Goal: Complete application form

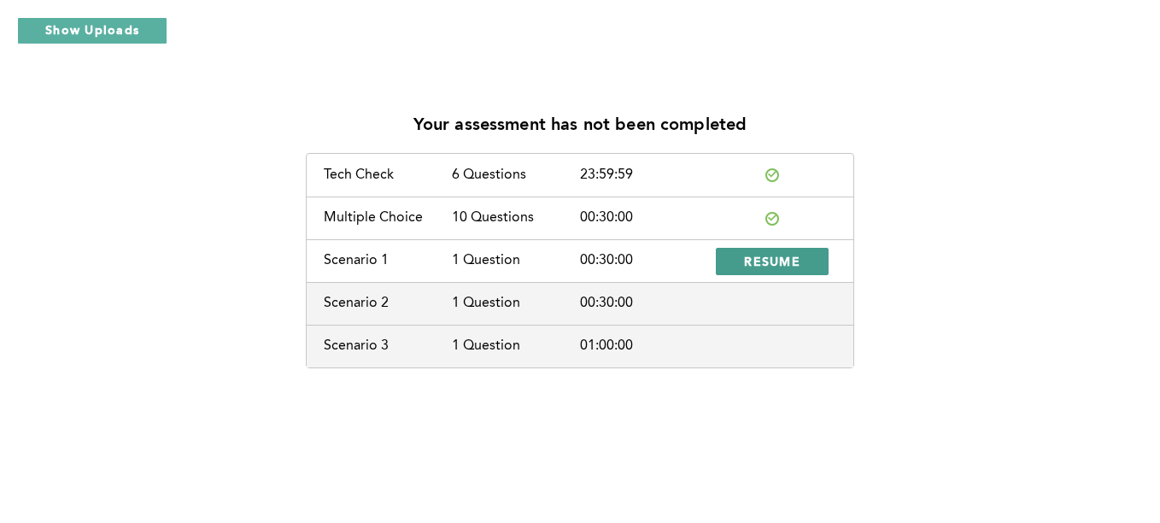
click at [752, 255] on span "RESUME" at bounding box center [772, 261] width 56 height 16
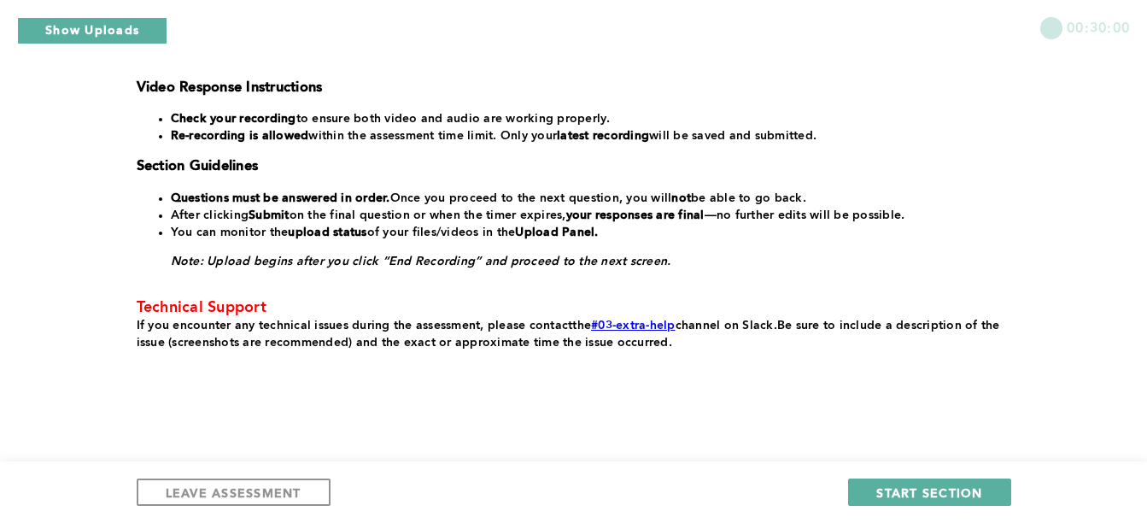
scroll to position [464, 0]
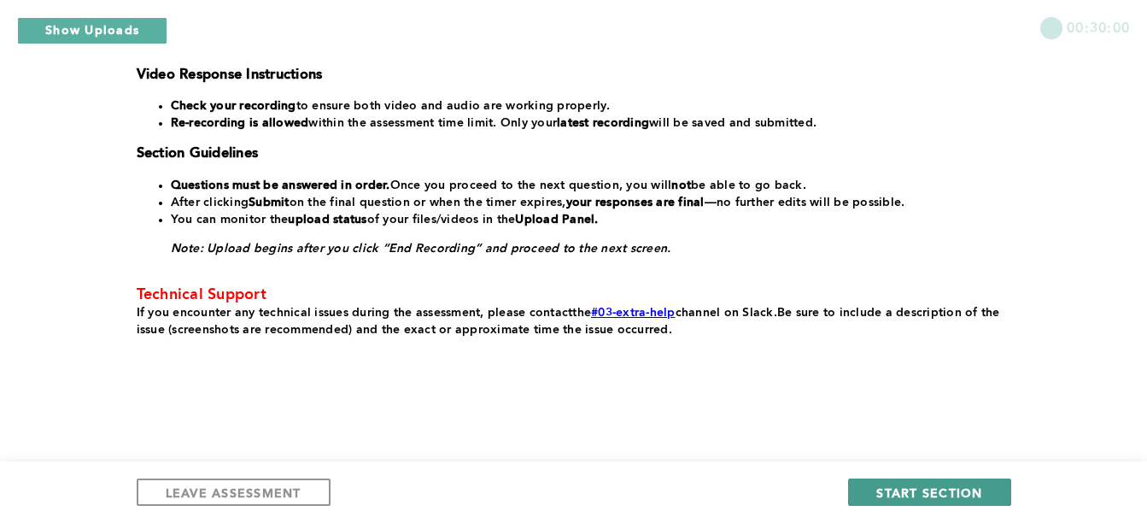
click at [876, 501] on button "START SECTION" at bounding box center [929, 491] width 162 height 27
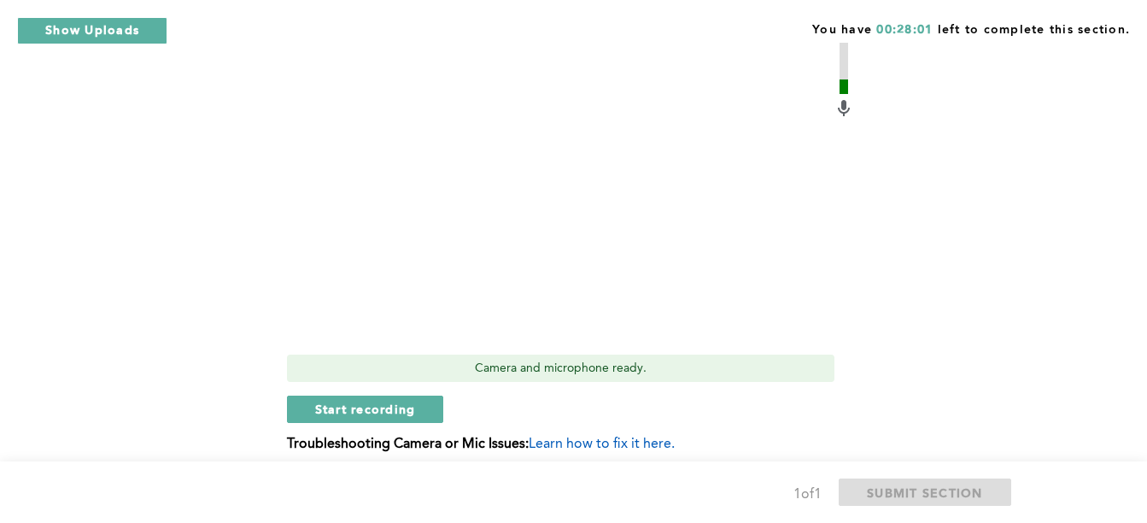
scroll to position [594, 0]
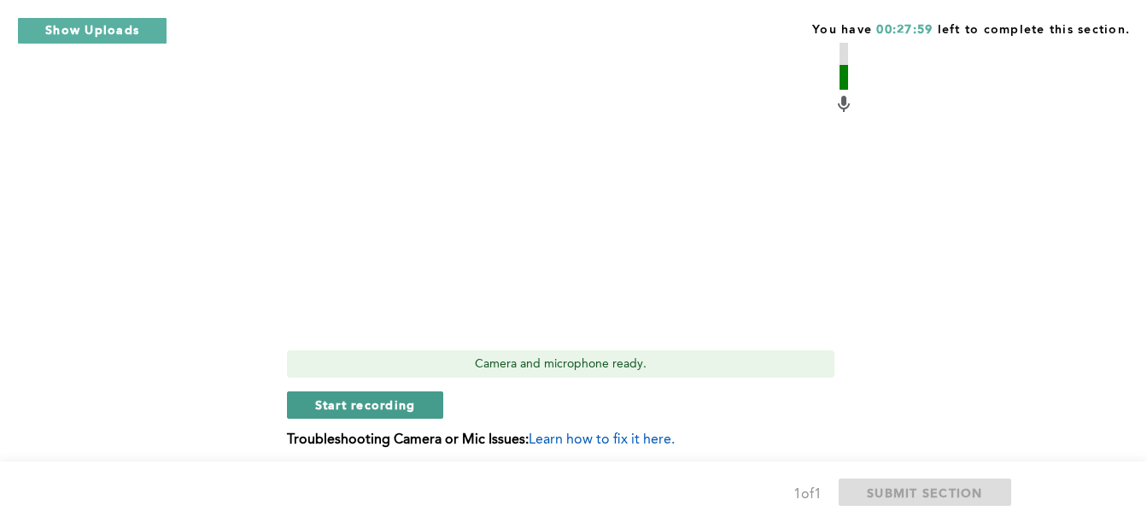
click at [382, 401] on span "Start recording" at bounding box center [365, 404] width 101 height 16
click at [382, 401] on span "Stop recording" at bounding box center [365, 404] width 100 height 16
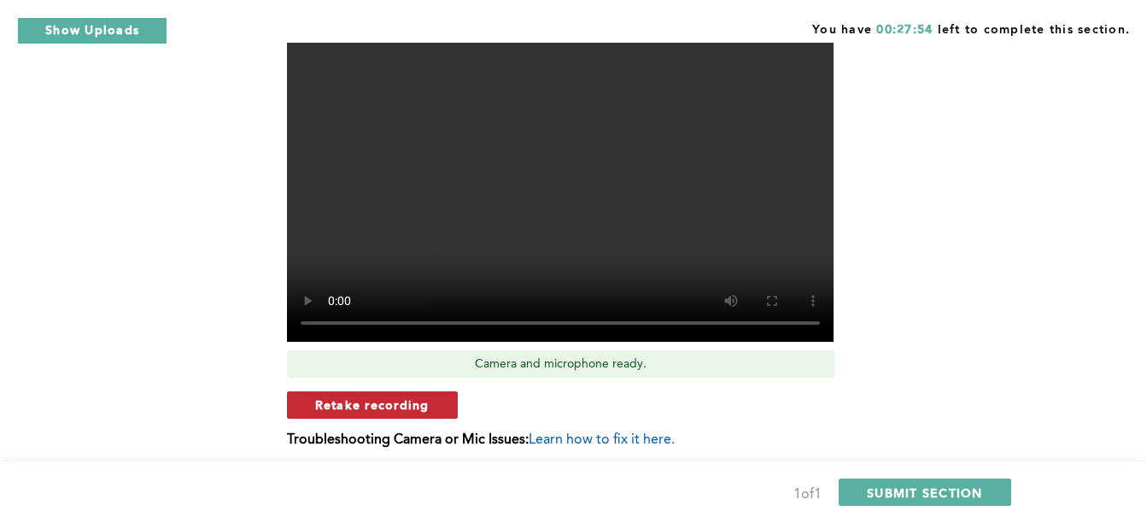
click at [404, 408] on span "Retake recording" at bounding box center [372, 404] width 114 height 16
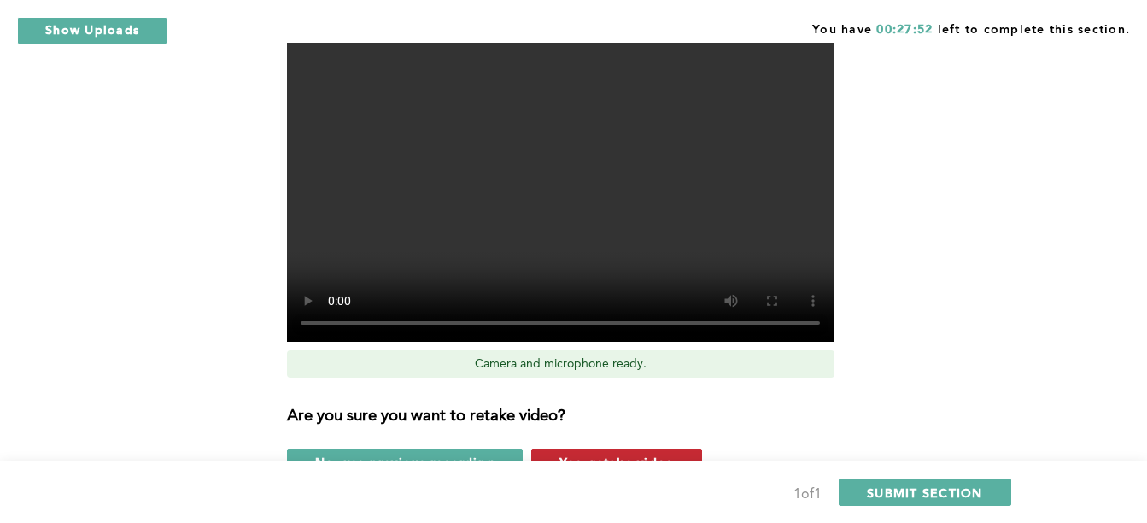
click at [581, 453] on button "Yes, retake video" at bounding box center [616, 461] width 171 height 27
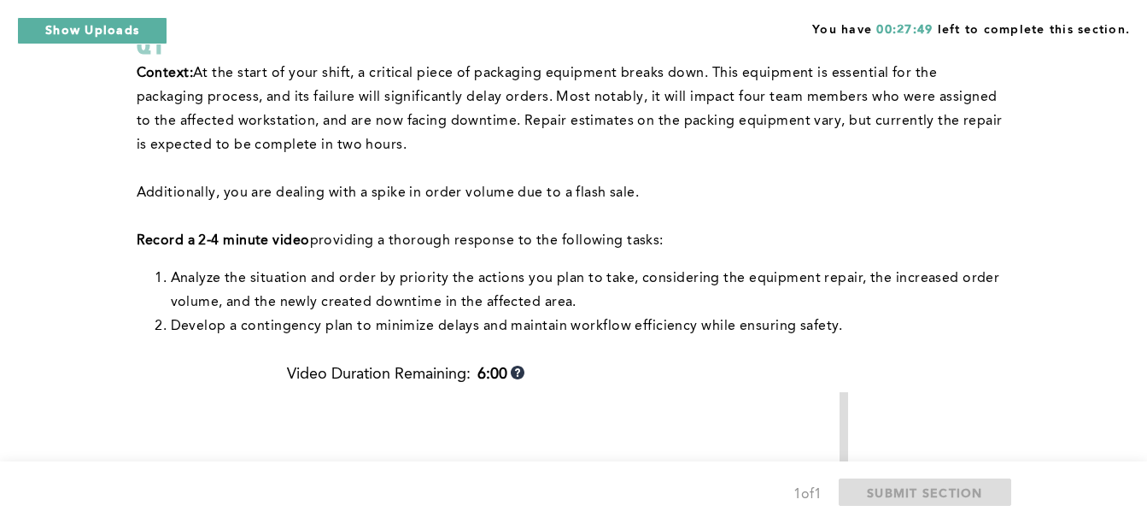
scroll to position [132, 0]
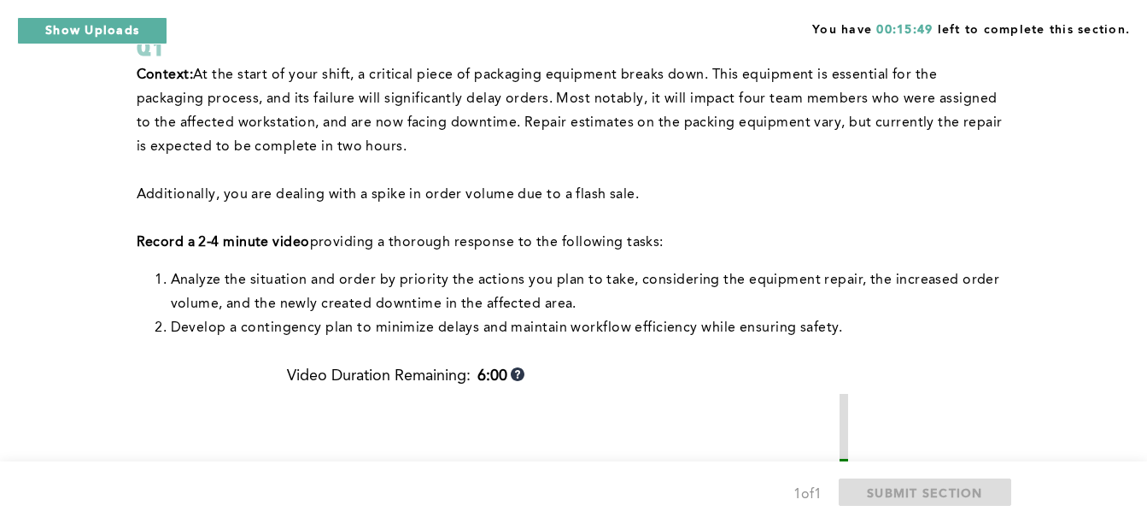
click at [663, 199] on p "﻿Additionally, you are dealing with a spike in order volume due to a flash sale." at bounding box center [571, 195] width 868 height 24
click at [678, 205] on p "﻿Additionally, you are dealing with a spike in order volume due to a flash sale." at bounding box center [571, 195] width 868 height 24
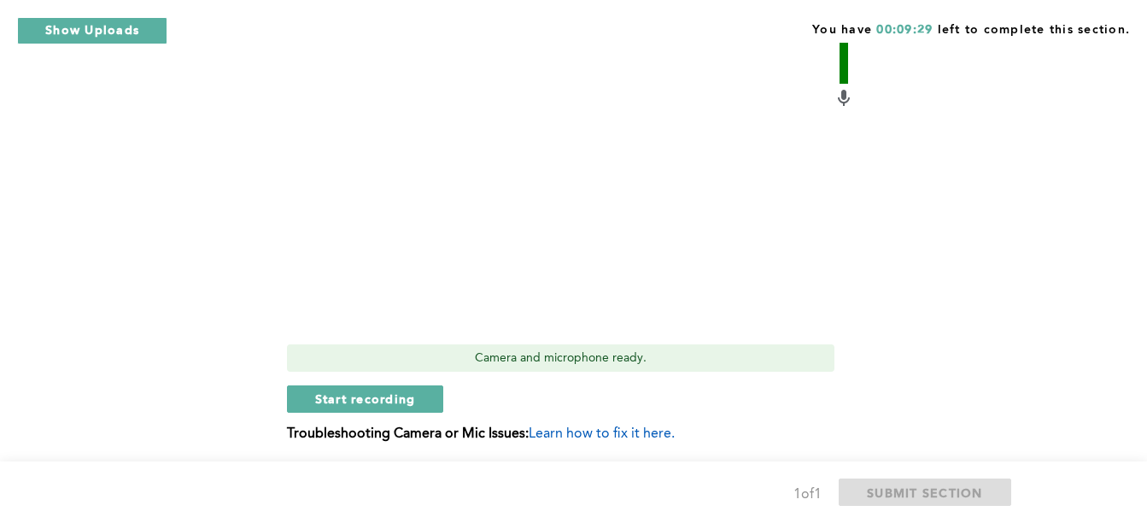
scroll to position [602, 0]
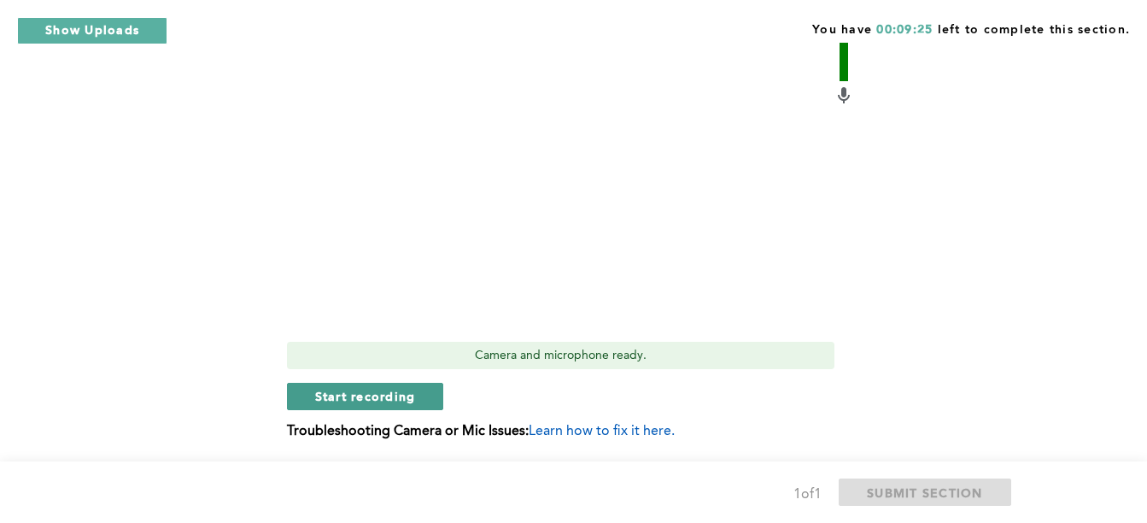
click at [415, 403] on span "Start recording" at bounding box center [365, 396] width 101 height 16
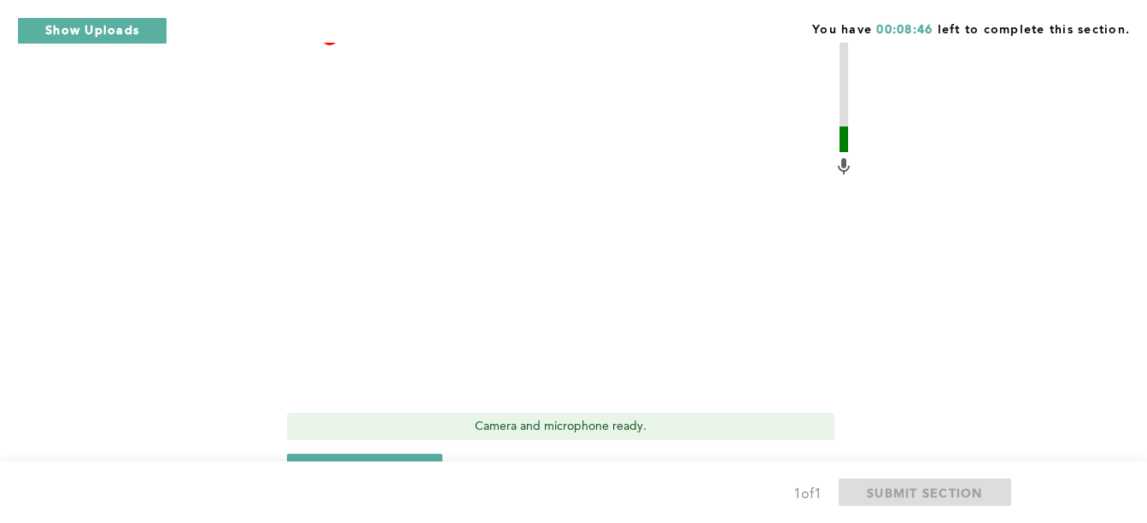
scroll to position [569, 0]
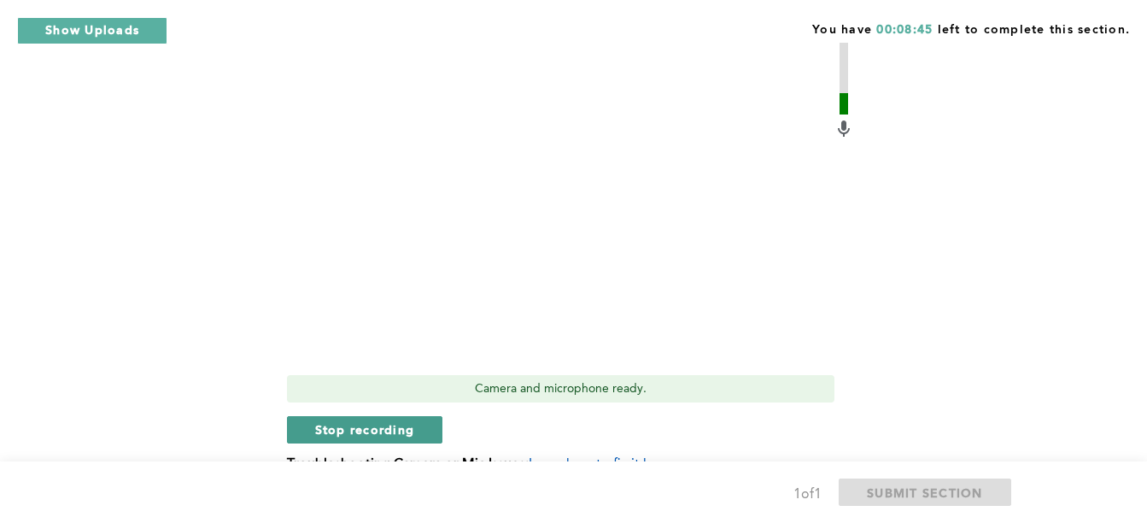
click at [386, 436] on span "Stop recording" at bounding box center [365, 429] width 100 height 16
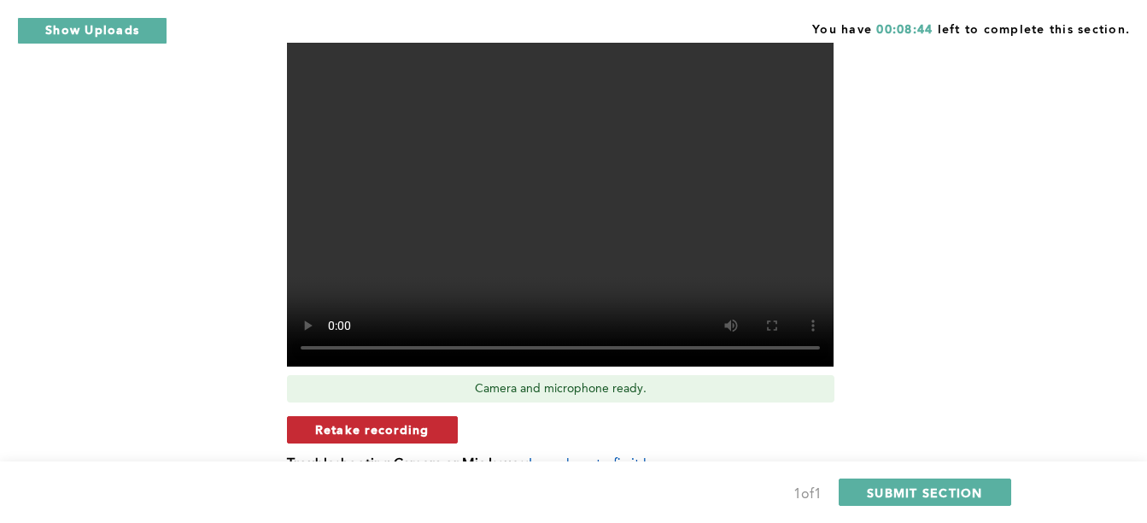
click at [410, 430] on span "Retake recording" at bounding box center [372, 429] width 114 height 16
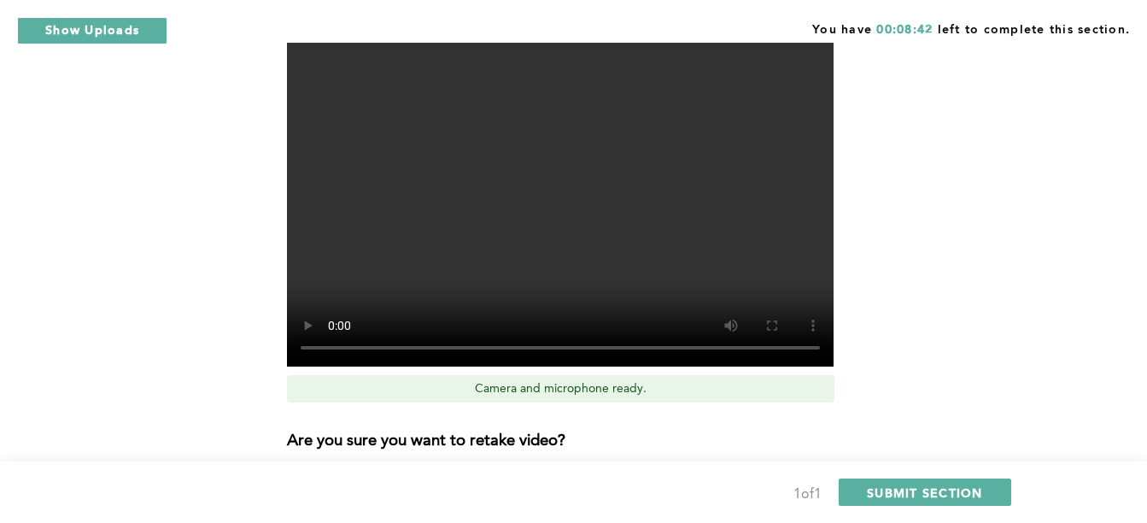
scroll to position [691, 0]
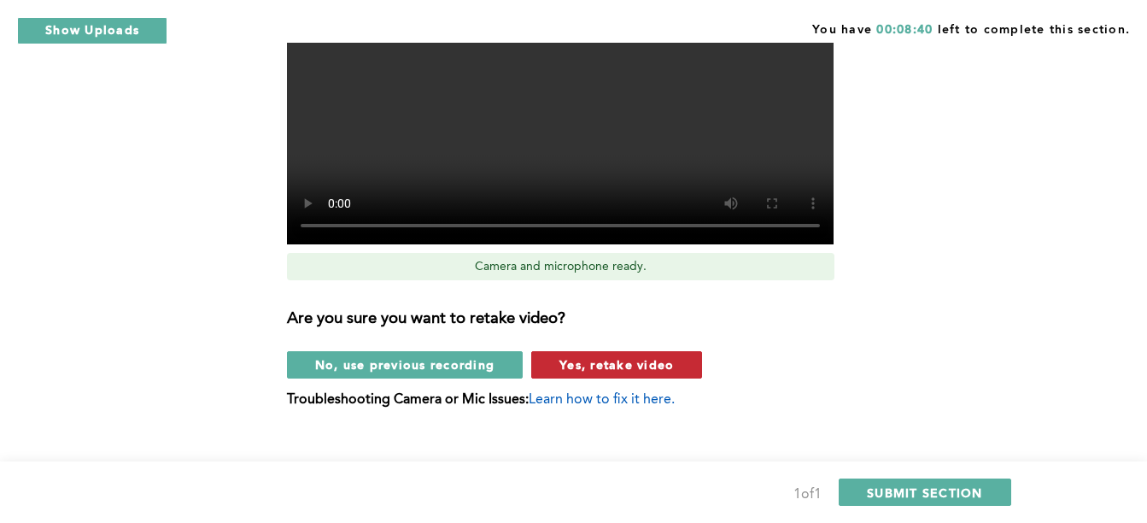
click at [676, 369] on button "Yes, retake video" at bounding box center [616, 364] width 171 height 27
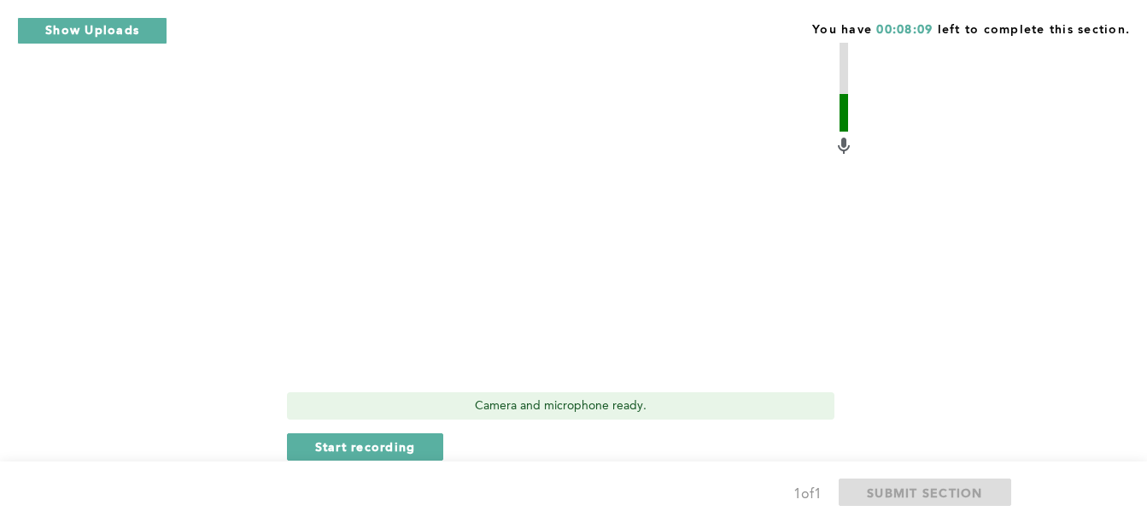
scroll to position [556, 0]
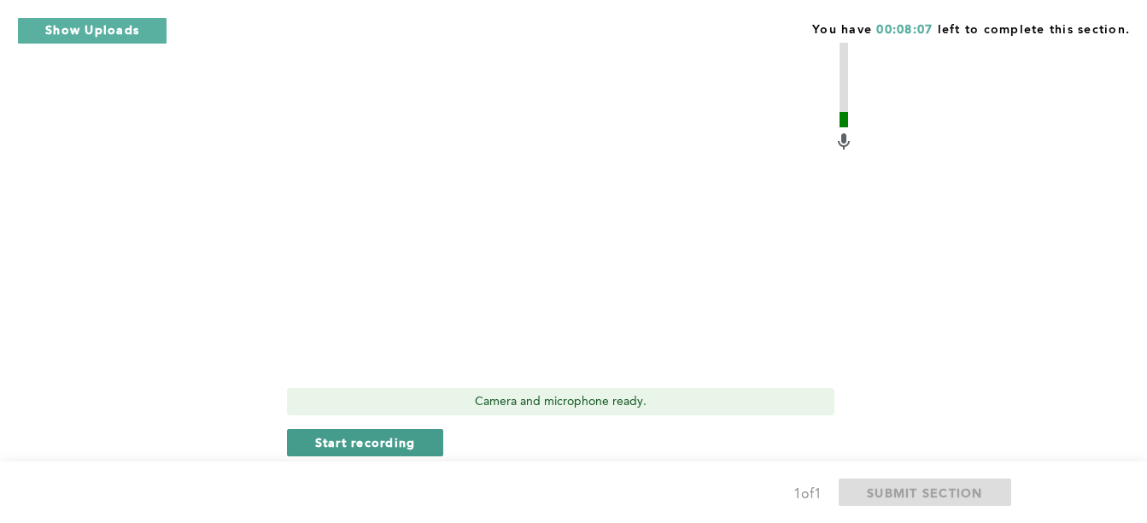
click at [420, 436] on button "Start recording" at bounding box center [365, 442] width 157 height 27
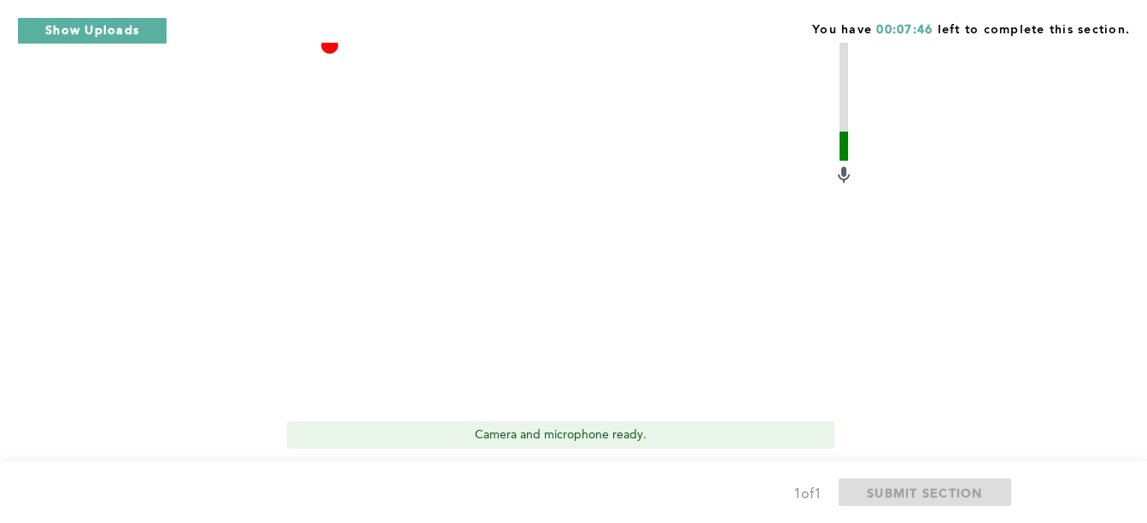
scroll to position [526, 0]
click at [436, 460] on button "Stop recording" at bounding box center [365, 472] width 156 height 27
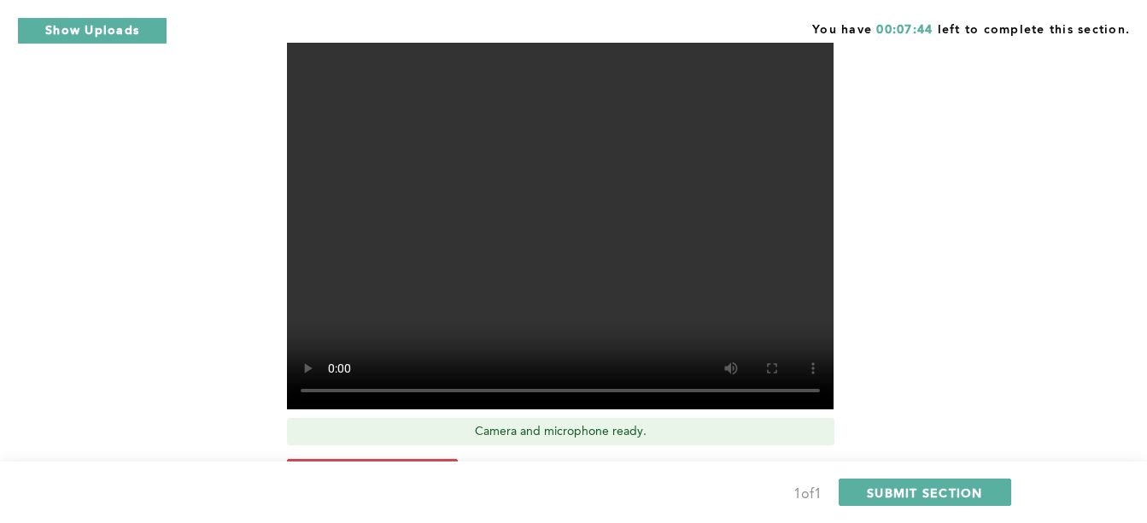
click at [436, 460] on button "Retake recording" at bounding box center [372, 472] width 171 height 27
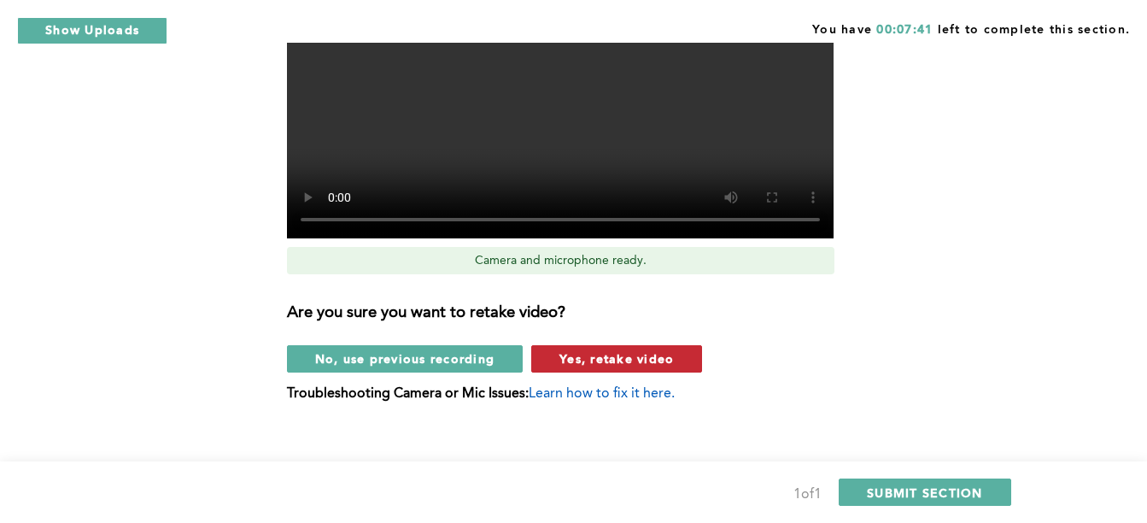
click at [579, 359] on span "Yes, retake video" at bounding box center [616, 358] width 114 height 16
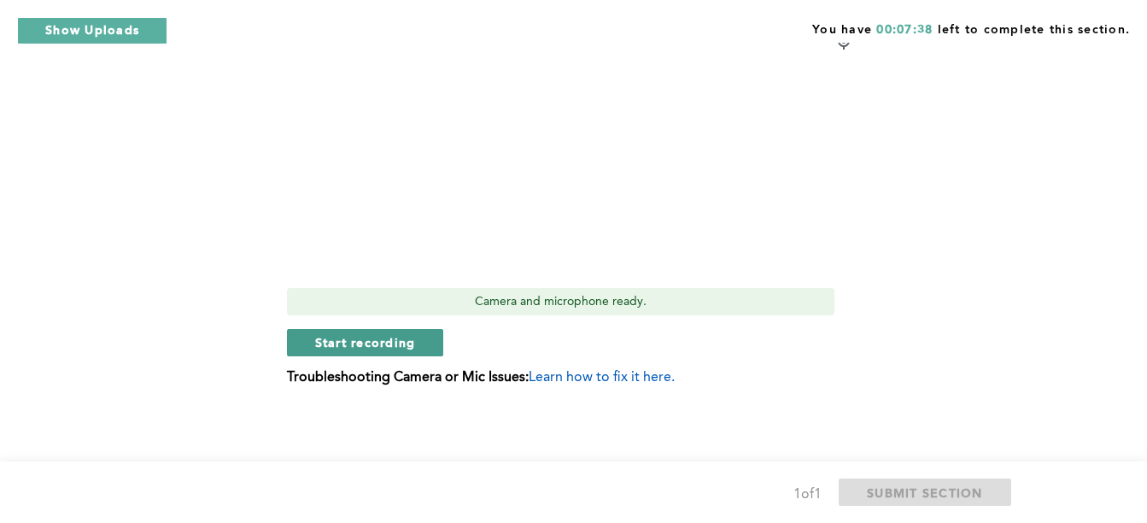
click at [431, 348] on button "Start recording" at bounding box center [365, 342] width 157 height 27
click at [396, 366] on div "Video Duration Remaining: 5:23 Camera and microphone ready. Stop recording Trou…" at bounding box center [570, 121] width 567 height 556
click at [405, 354] on button "Stop recording" at bounding box center [365, 342] width 156 height 27
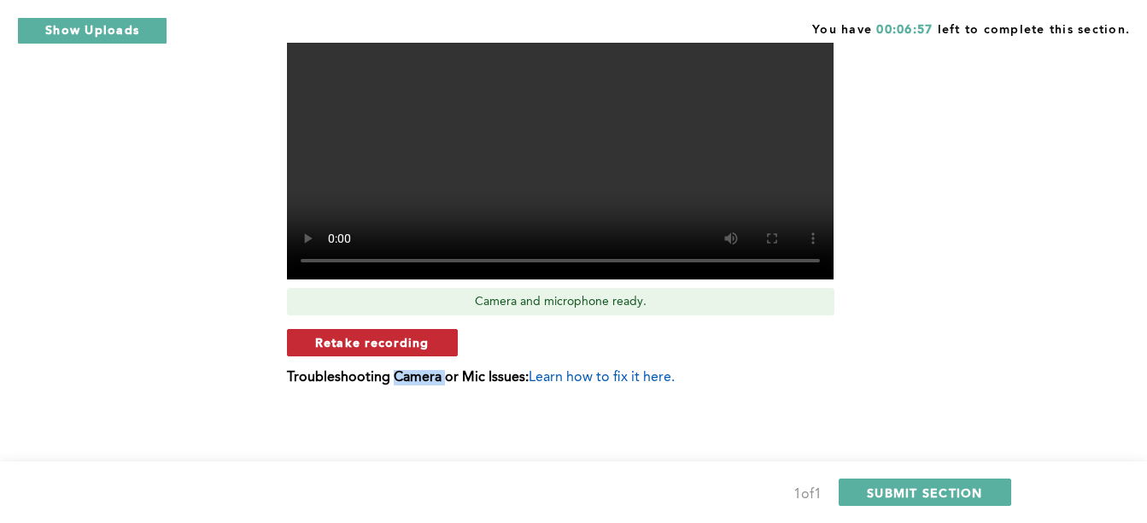
click at [444, 333] on button "Retake recording" at bounding box center [372, 342] width 171 height 27
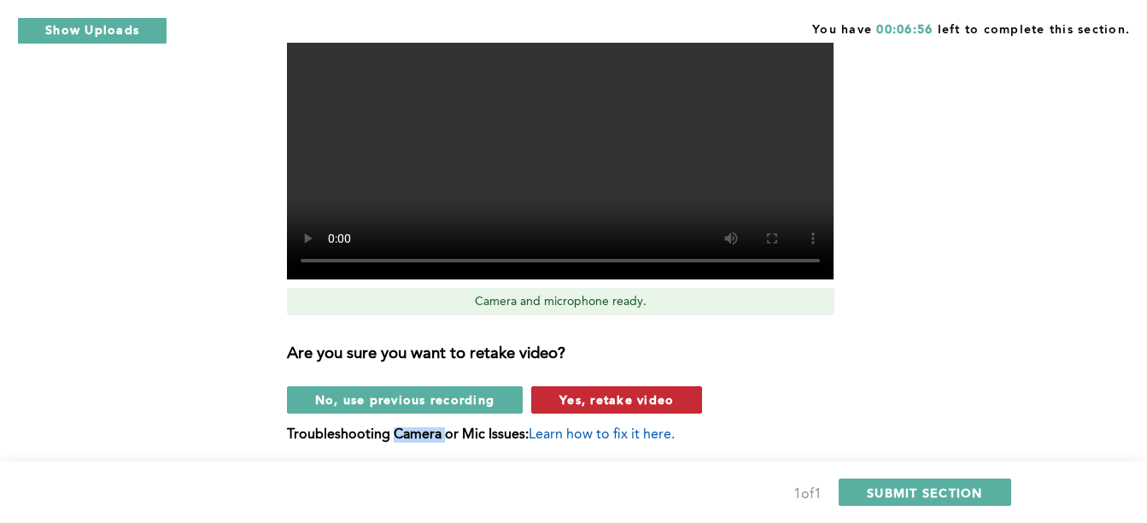
click at [563, 387] on button "Yes, retake video" at bounding box center [616, 399] width 171 height 27
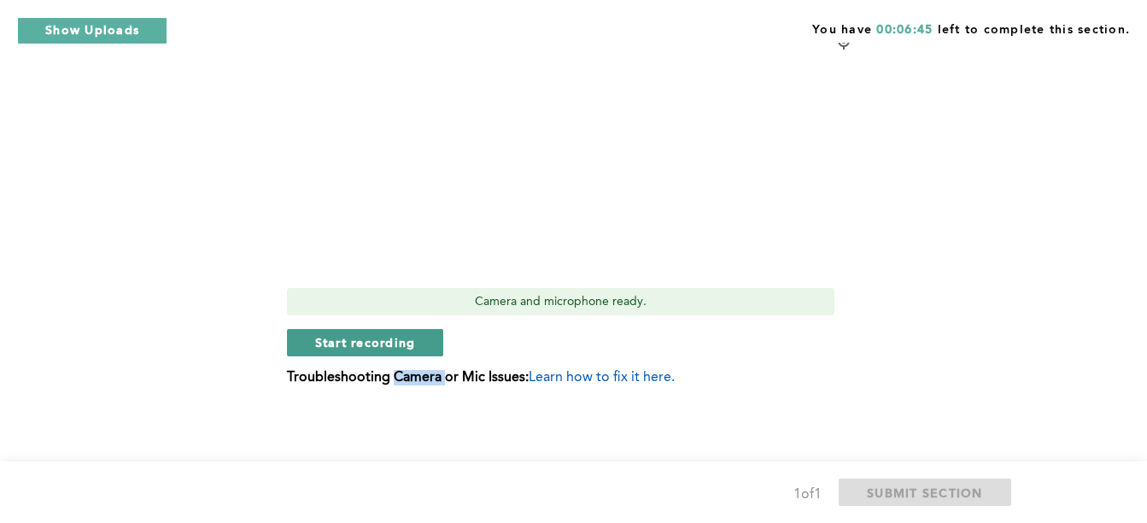
click at [421, 348] on button "Start recording" at bounding box center [365, 342] width 157 height 27
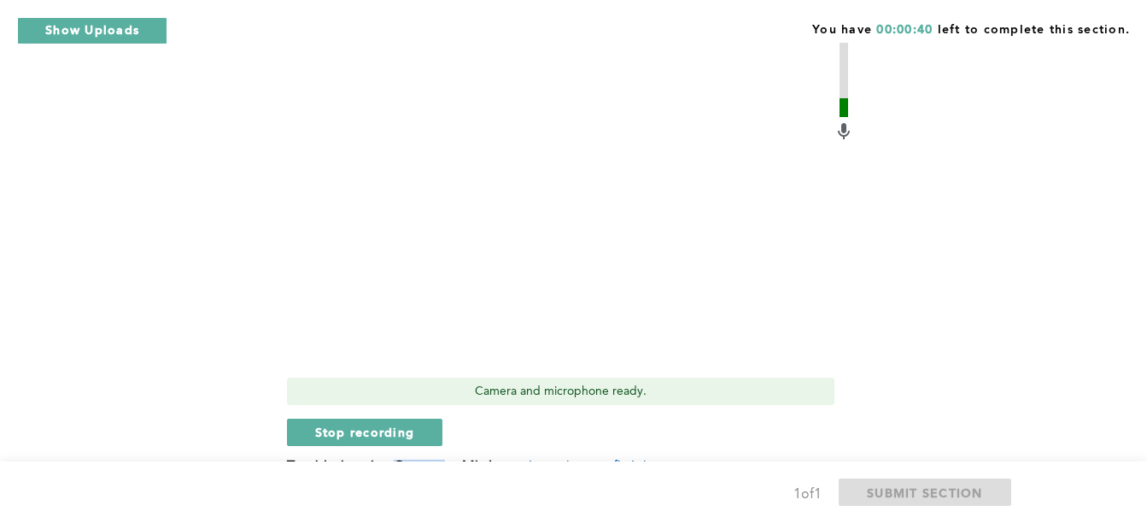
scroll to position [589, 0]
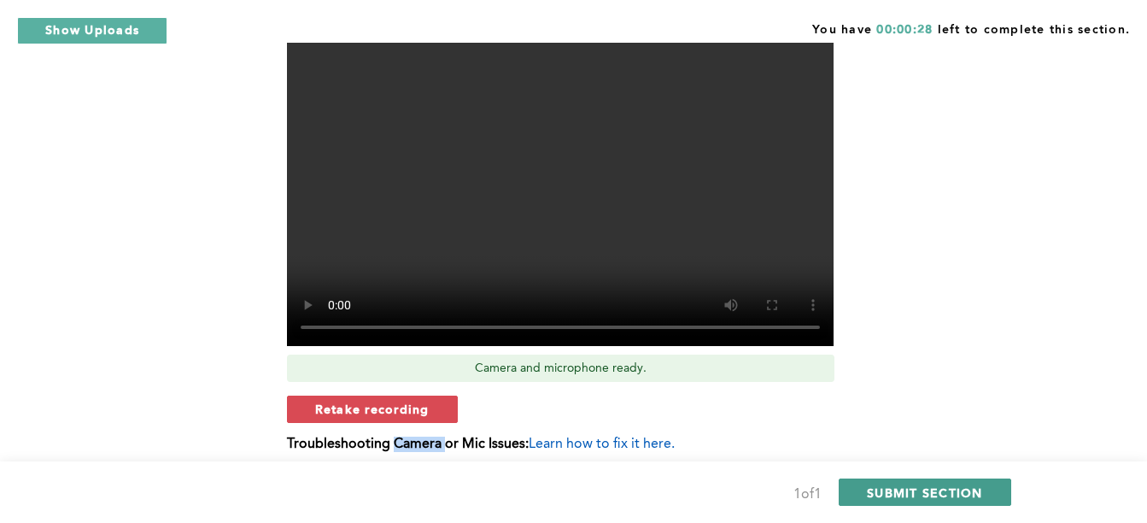
click at [913, 490] on span "SUBMIT SECTION" at bounding box center [925, 492] width 116 height 16
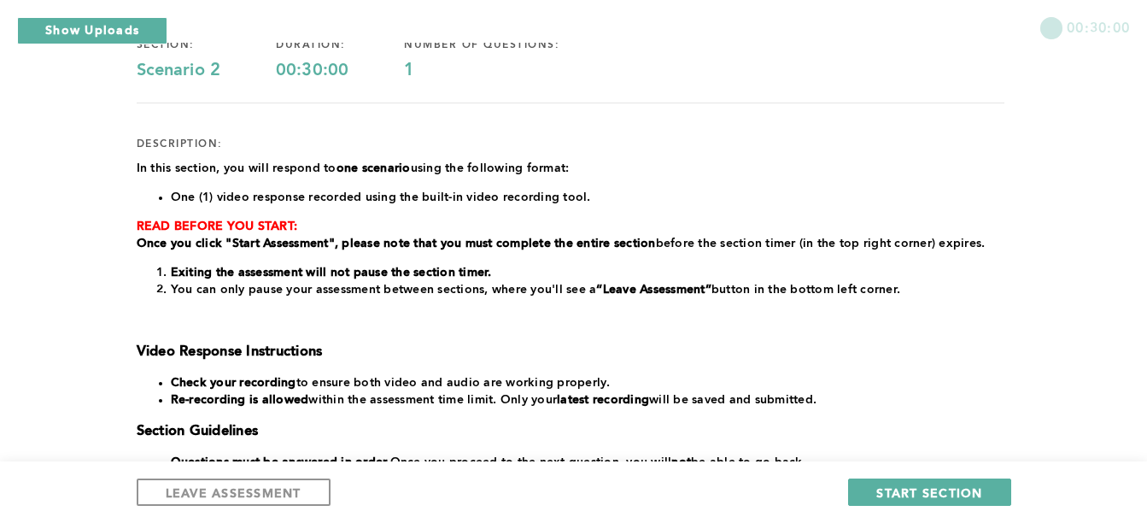
scroll to position [165, 0]
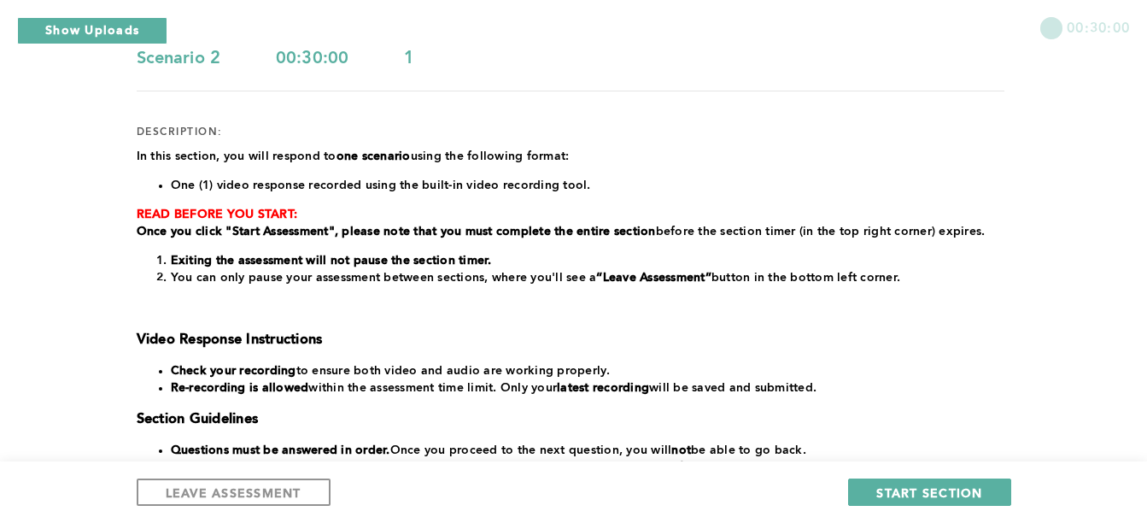
click at [120, 13] on div "00:30:00" at bounding box center [573, 21] width 1147 height 43
click at [122, 35] on button "Show Uploads" at bounding box center [92, 30] width 150 height 27
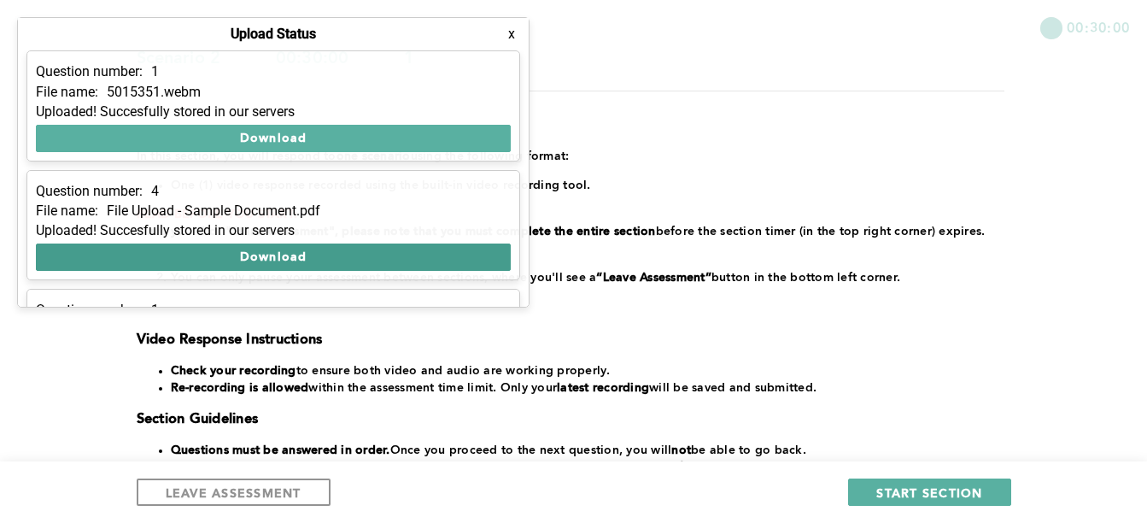
click at [261, 247] on button "Download" at bounding box center [273, 256] width 475 height 27
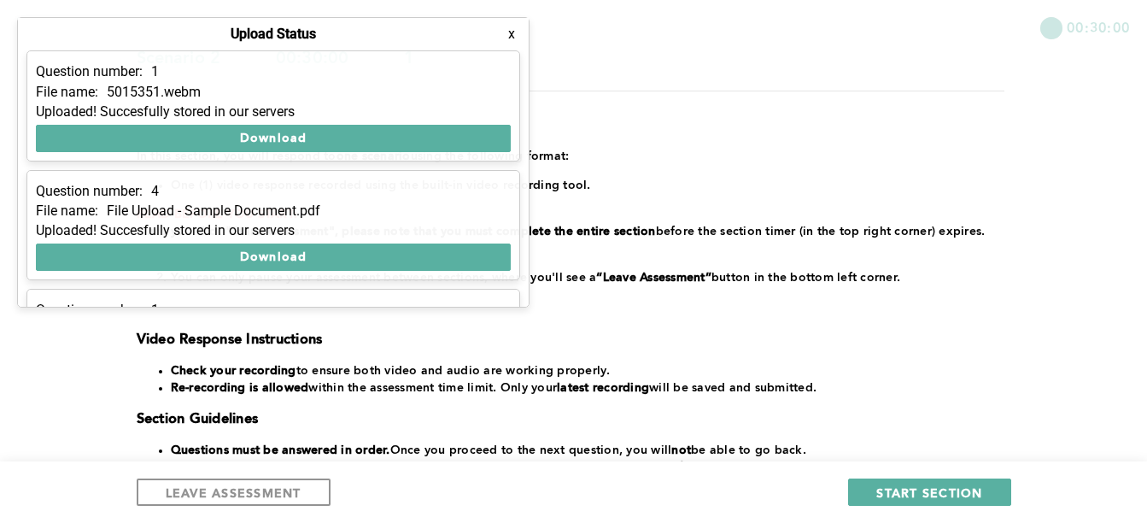
drag, startPoint x: 285, startPoint y: 256, endPoint x: 296, endPoint y: 223, distance: 35.1
click at [296, 223] on div "Question number: 4 File name: File Upload - Sample Document.pdf Uploaded! Succe…" at bounding box center [273, 225] width 494 height 110
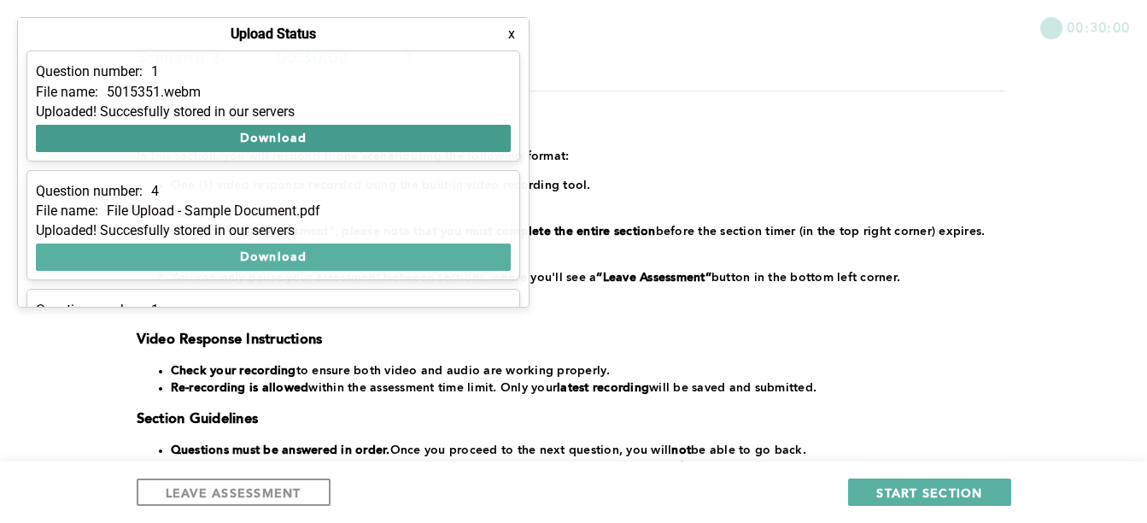
click at [315, 140] on button "Download" at bounding box center [273, 138] width 475 height 27
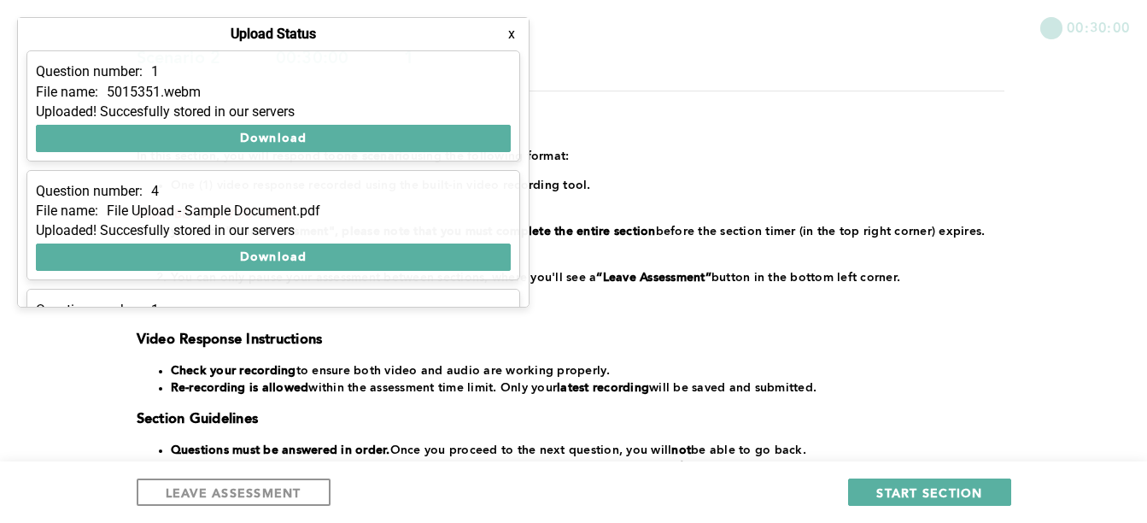
click at [945, 302] on h3 at bounding box center [571, 308] width 868 height 17
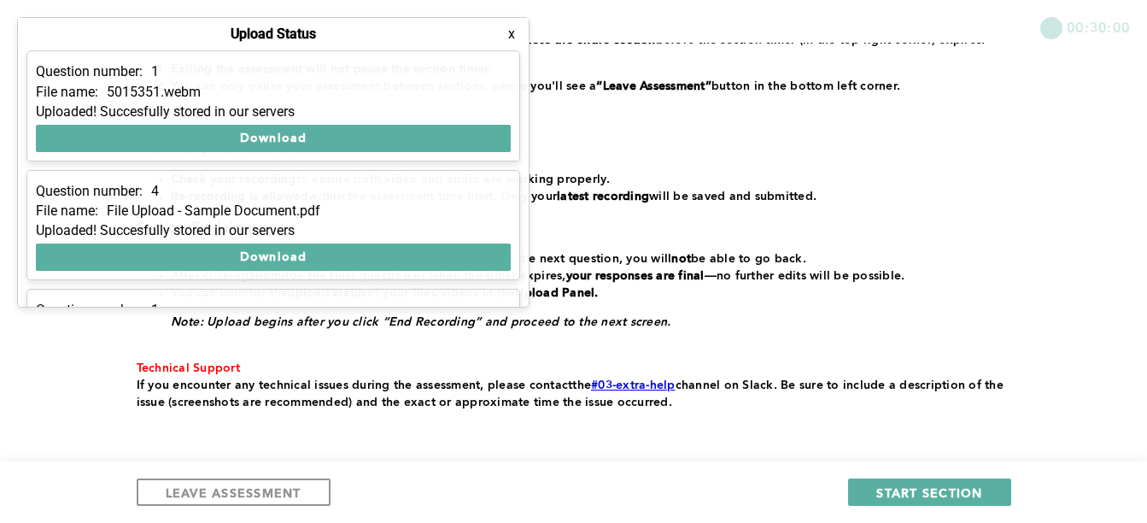
scroll to position [370, 0]
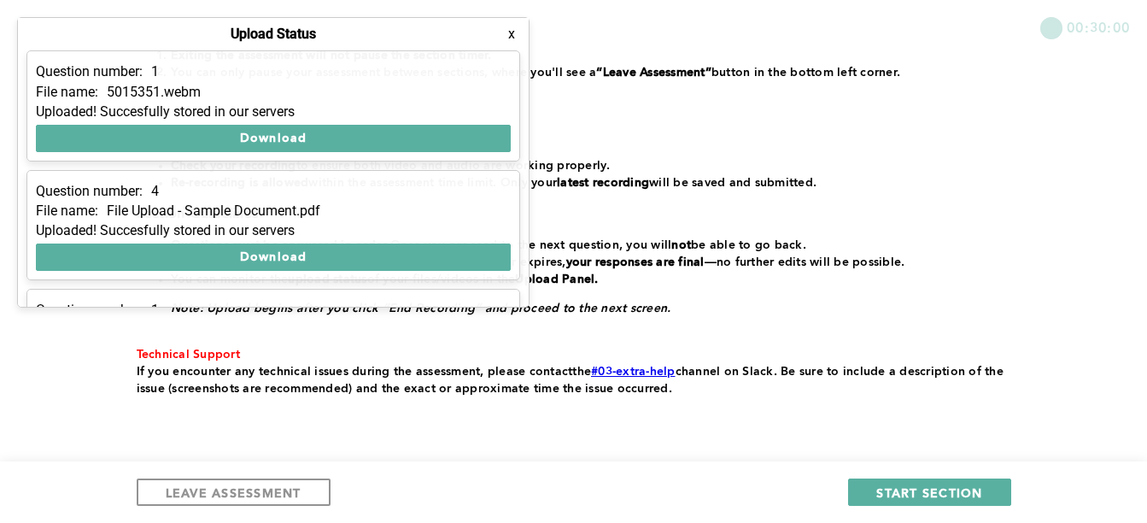
click at [514, 26] on button "x" at bounding box center [511, 34] width 17 height 17
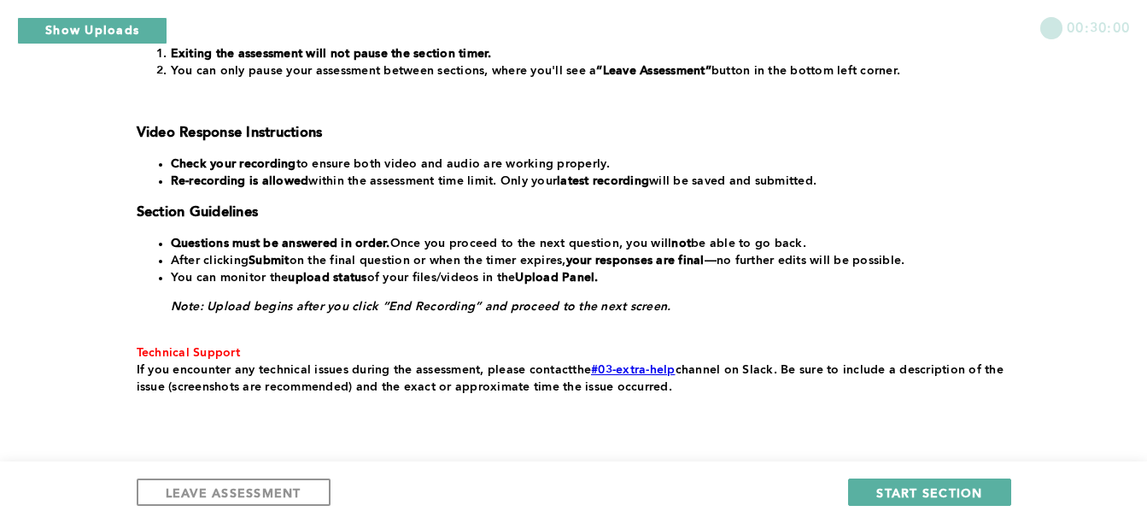
scroll to position [429, 0]
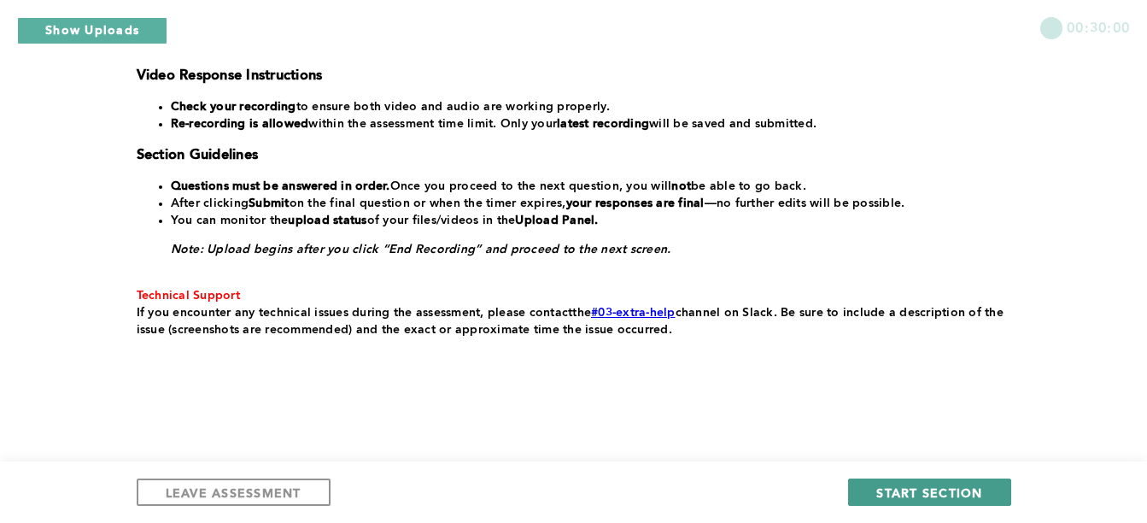
click at [891, 500] on span "START SECTION" at bounding box center [929, 492] width 106 height 16
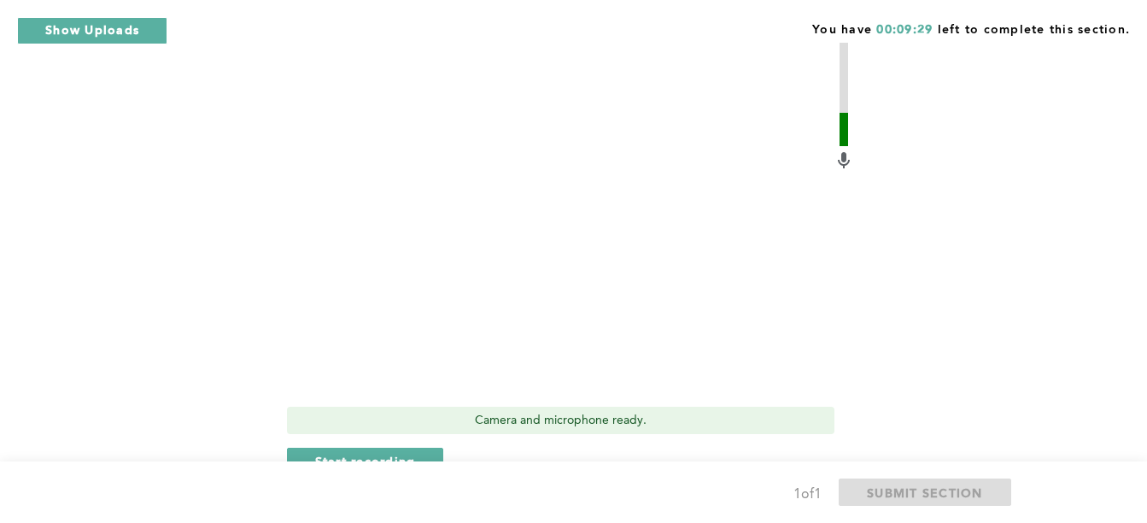
scroll to position [600, 0]
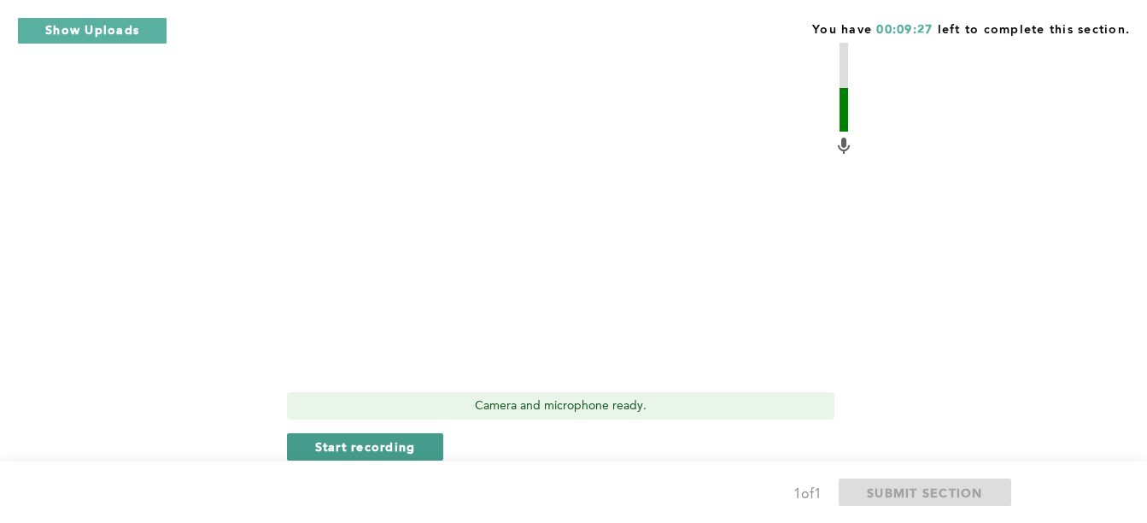
click at [438, 433] on button "Start recording" at bounding box center [365, 446] width 157 height 27
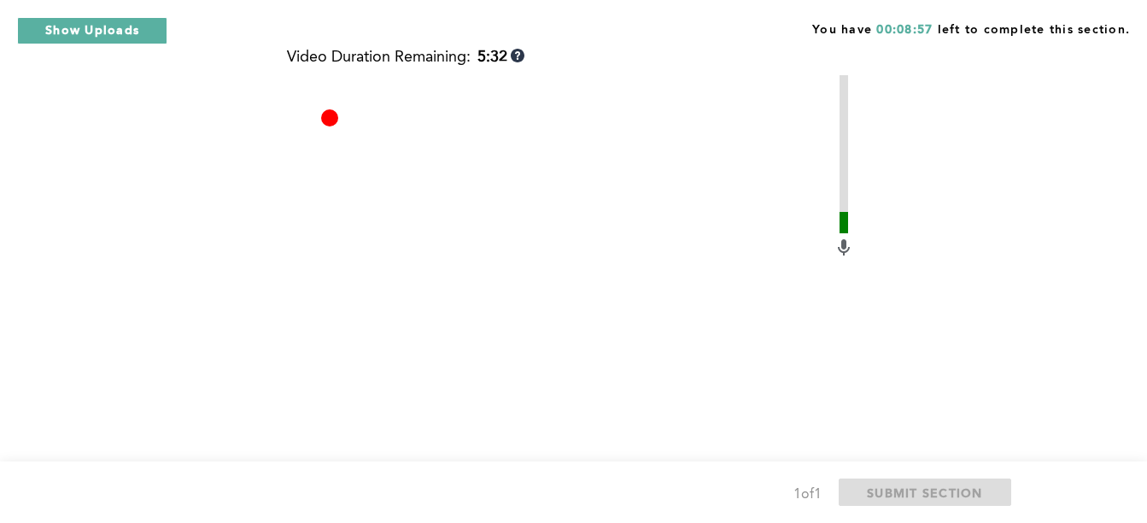
scroll to position [612, 0]
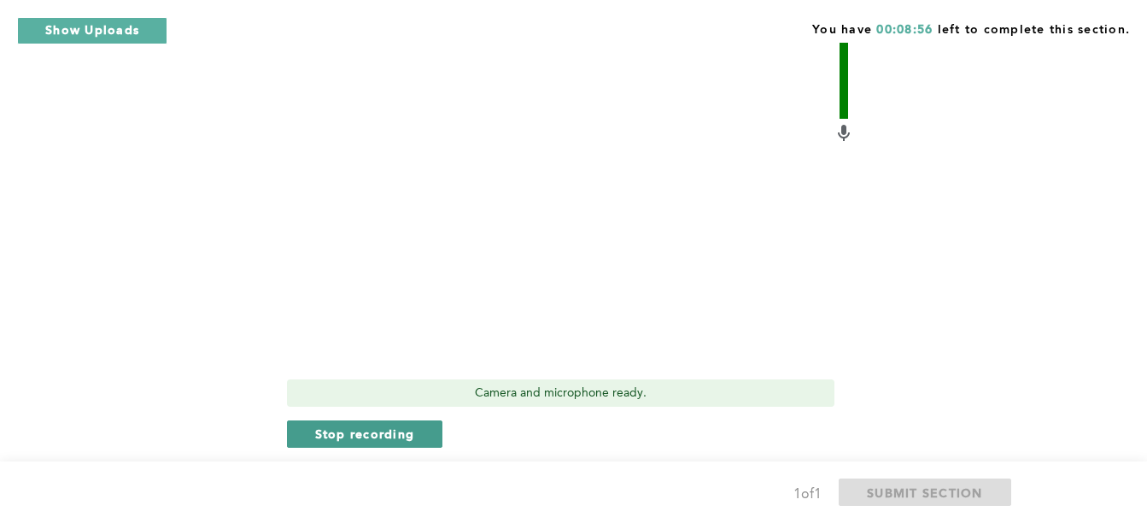
click at [383, 425] on span "Stop recording" at bounding box center [365, 433] width 100 height 16
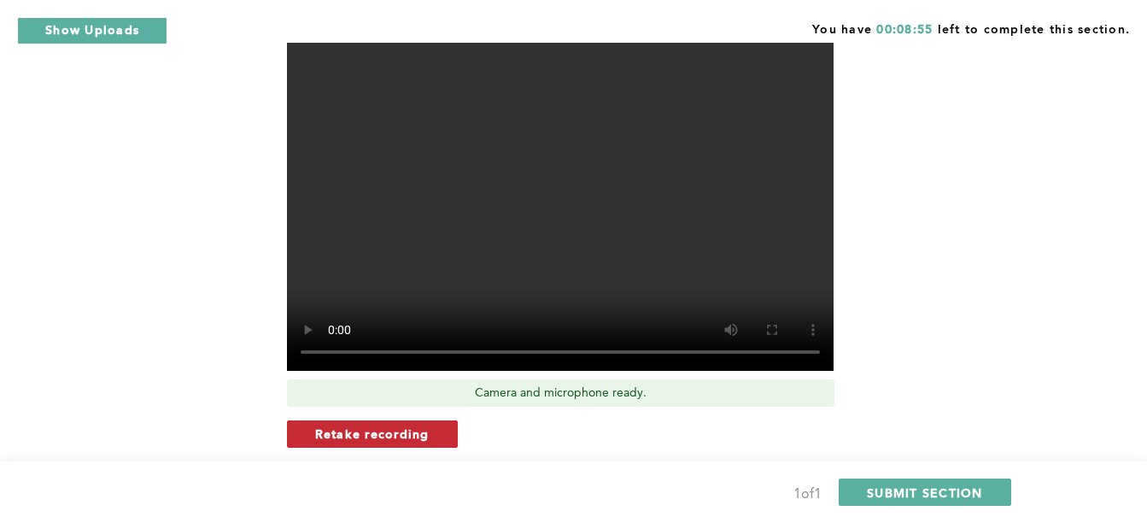
click at [429, 420] on button "Retake recording" at bounding box center [372, 433] width 171 height 27
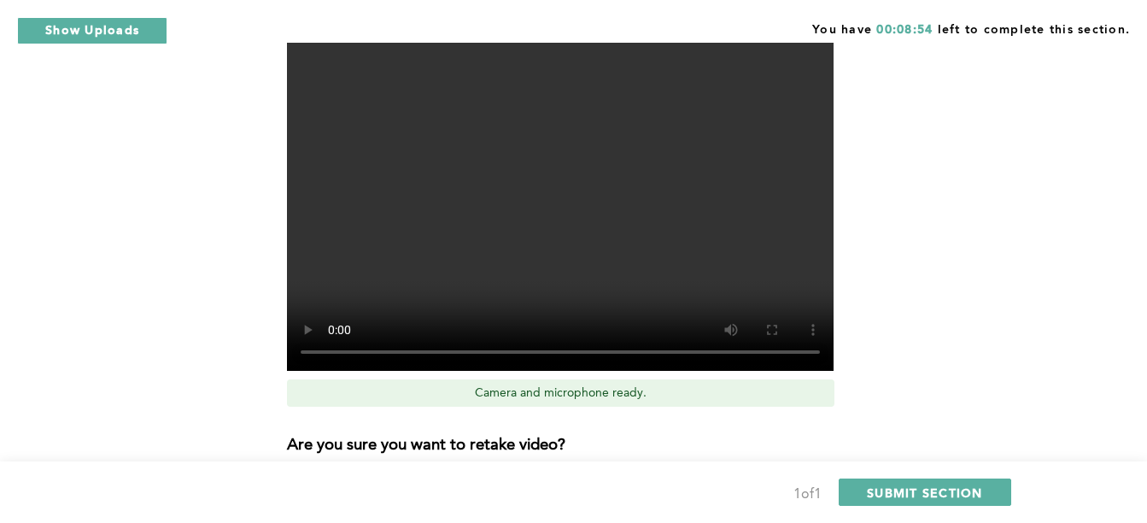
click at [563, 483] on span "Yes, retake video" at bounding box center [616, 491] width 114 height 16
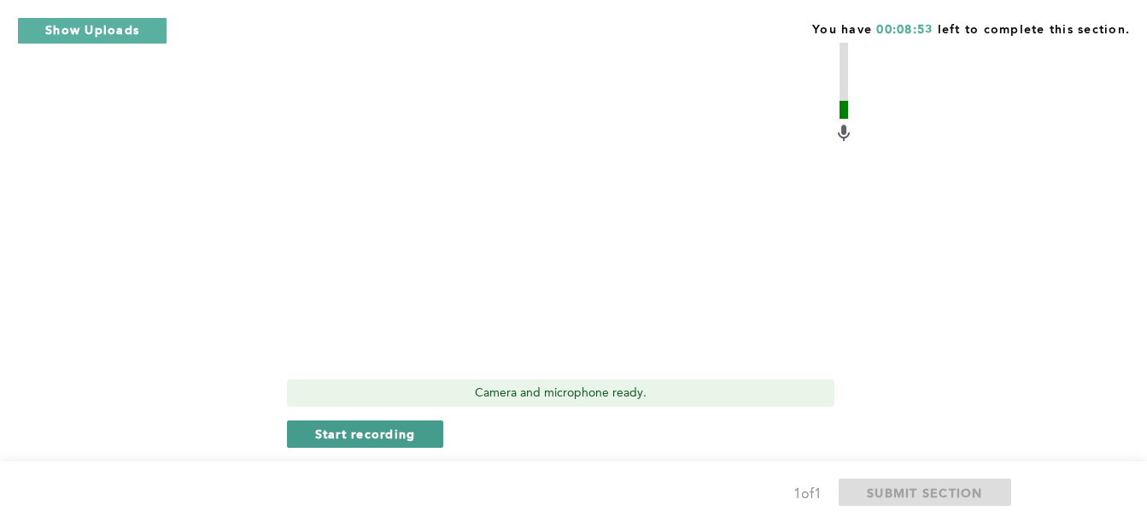
click at [413, 423] on button "Start recording" at bounding box center [365, 433] width 157 height 27
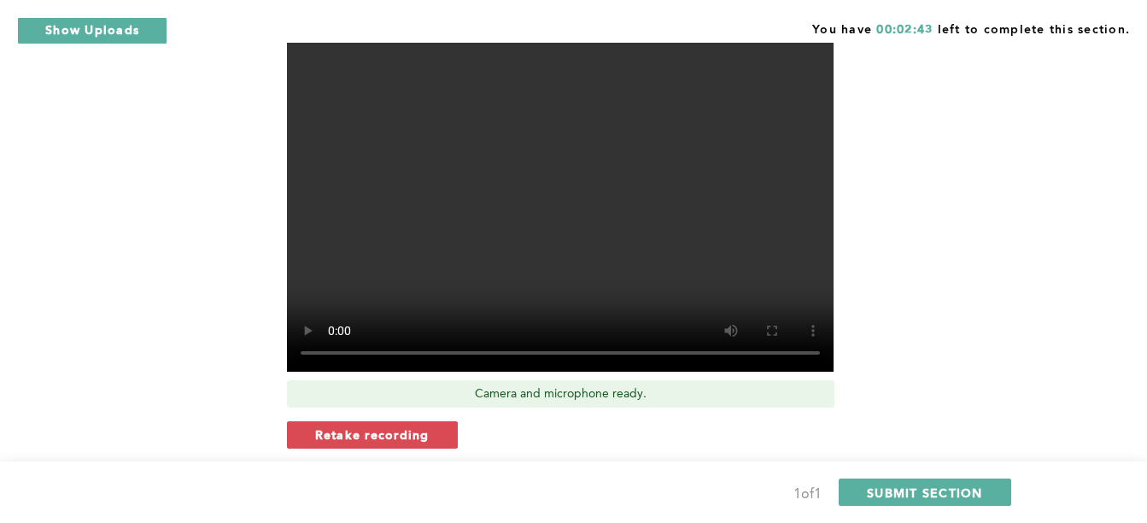
scroll to position [680, 0]
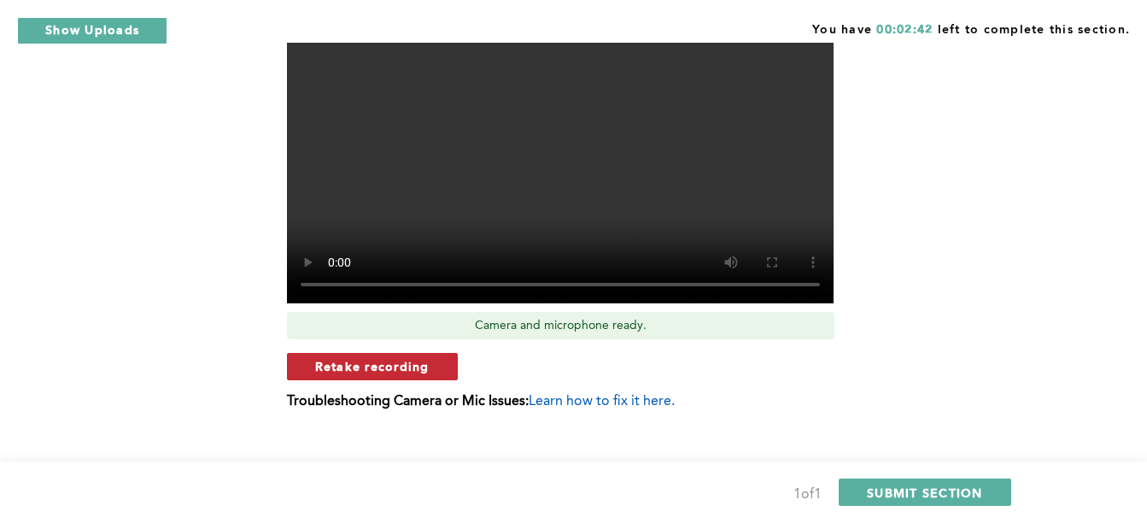
click at [404, 353] on button "Retake recording" at bounding box center [372, 366] width 171 height 27
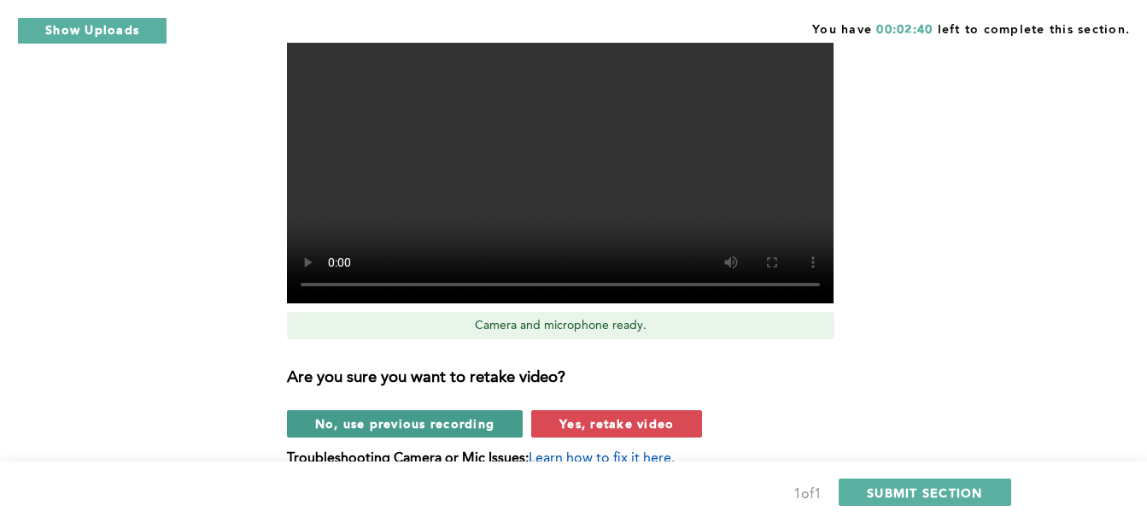
click at [424, 415] on span "No, use previous recording" at bounding box center [405, 423] width 180 height 16
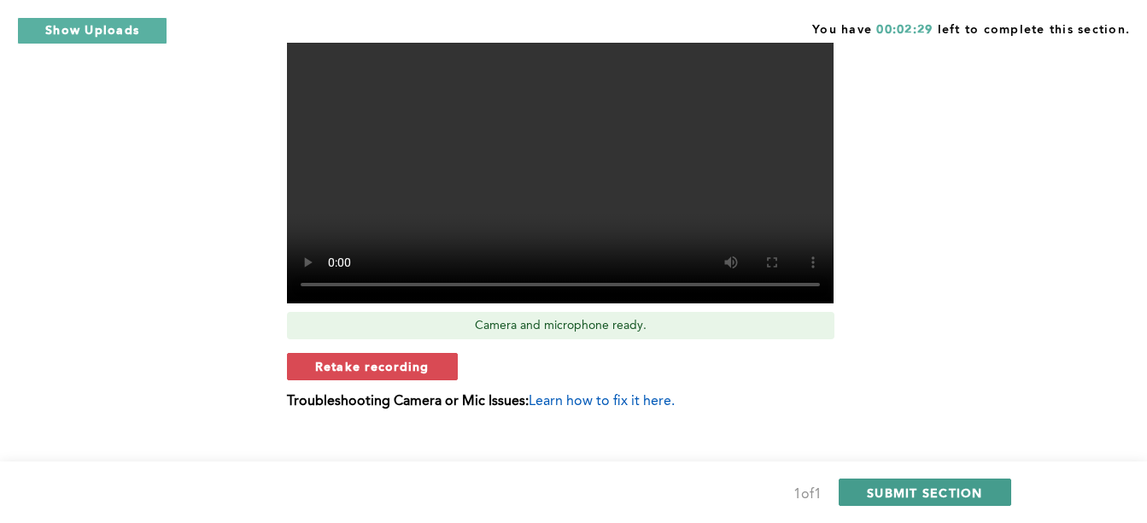
click at [950, 483] on button "SUBMIT SECTION" at bounding box center [925, 491] width 173 height 27
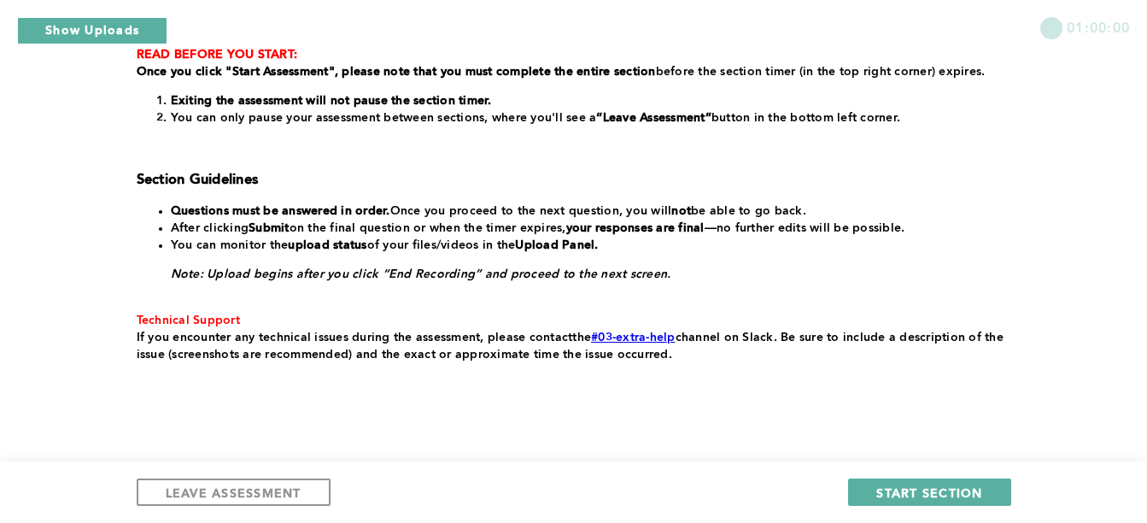
scroll to position [366, 0]
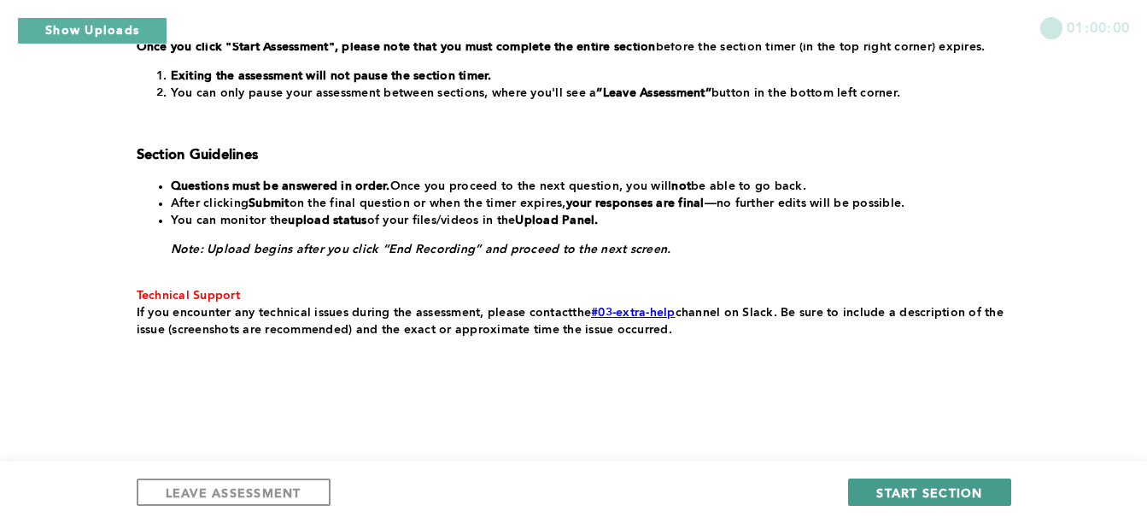
click at [939, 489] on span "START SECTION" at bounding box center [929, 492] width 106 height 16
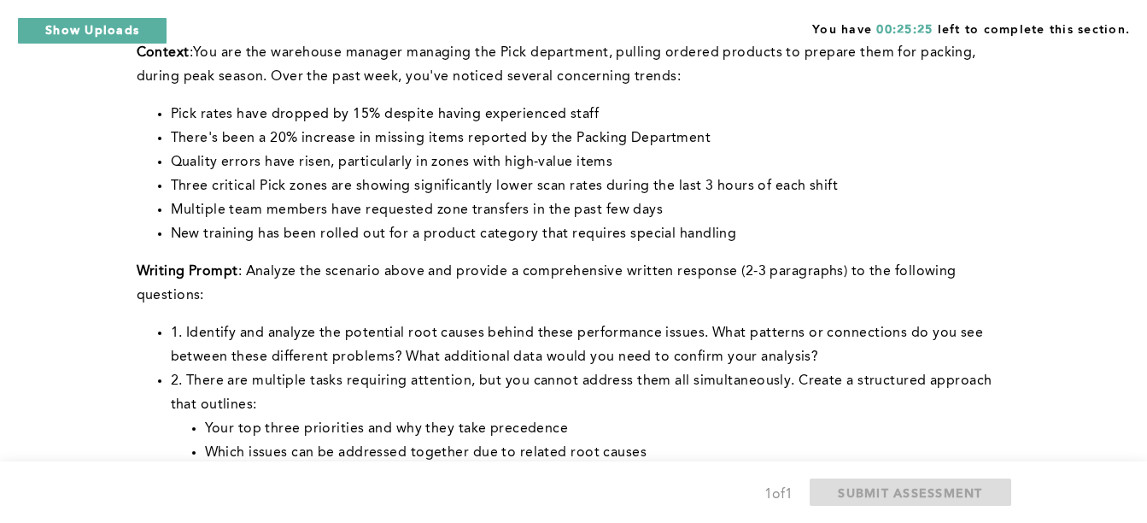
scroll to position [151, 0]
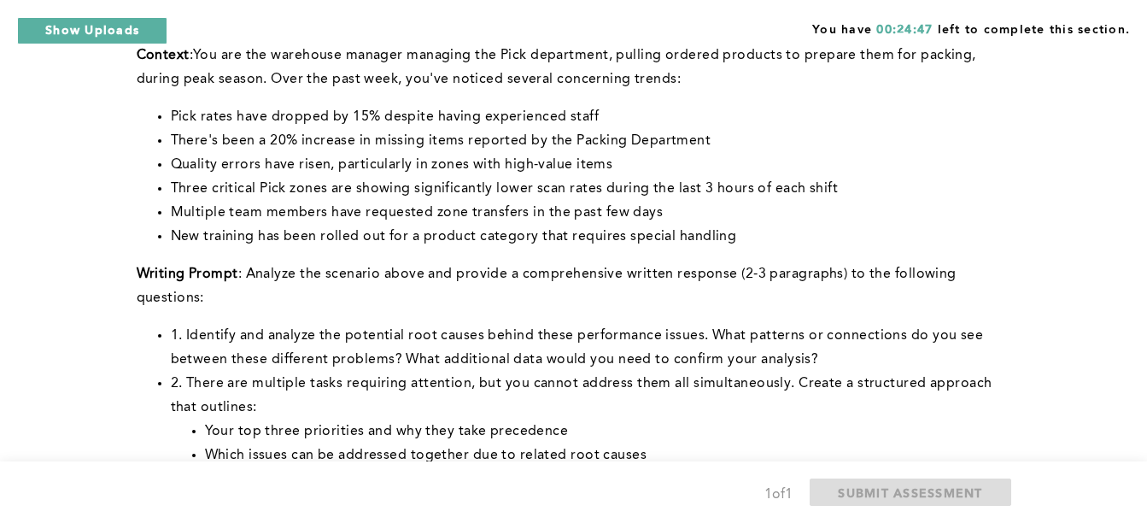
drag, startPoint x: 587, startPoint y: 161, endPoint x: 716, endPoint y: 216, distance: 140.1
click at [716, 216] on li "Multiple team members have requested zone transfers in the past few days" at bounding box center [588, 213] width 834 height 24
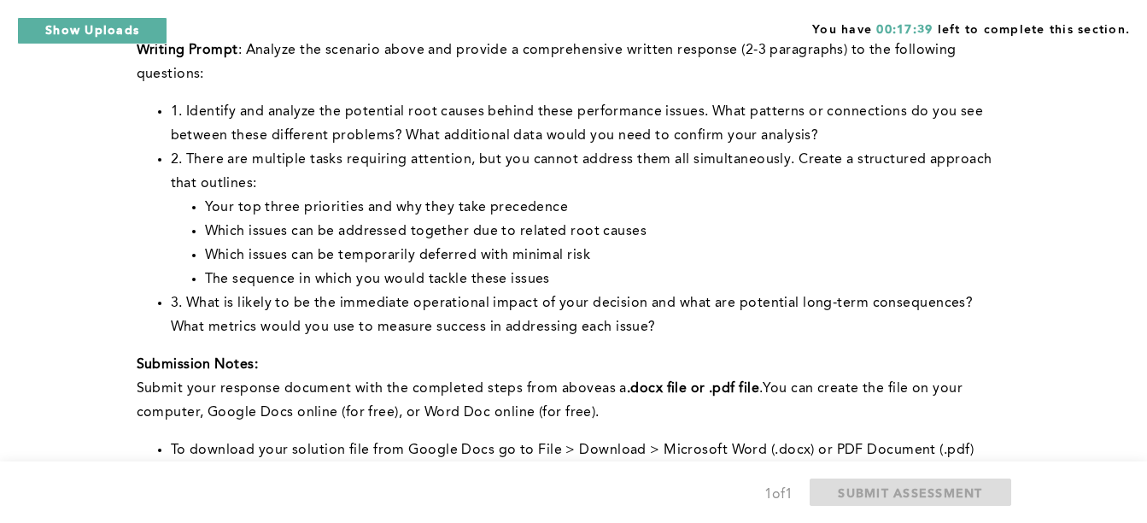
scroll to position [372, 0]
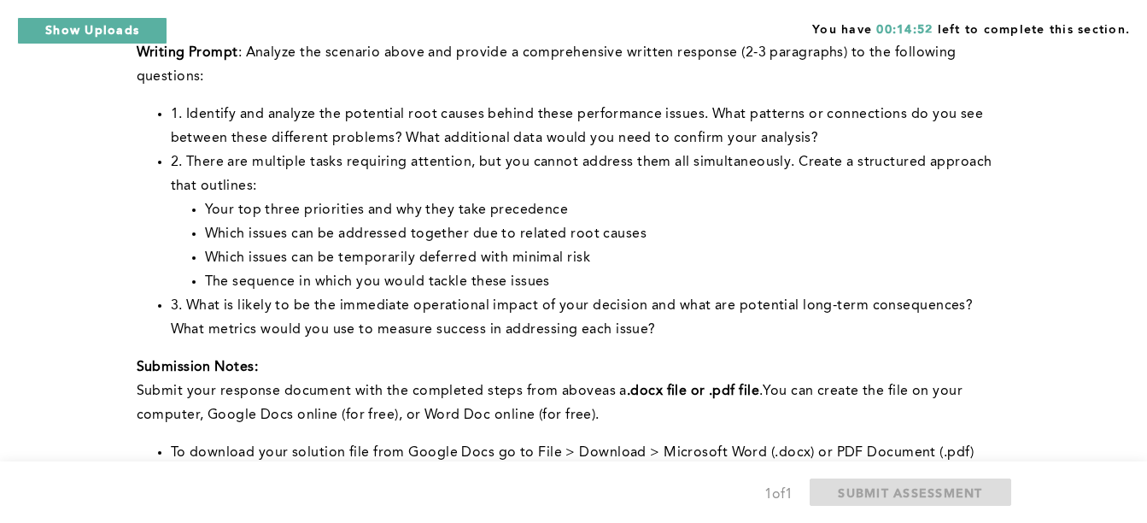
click at [678, 216] on li "Your top three priorities and why they take precedence" at bounding box center [604, 210] width 799 height 24
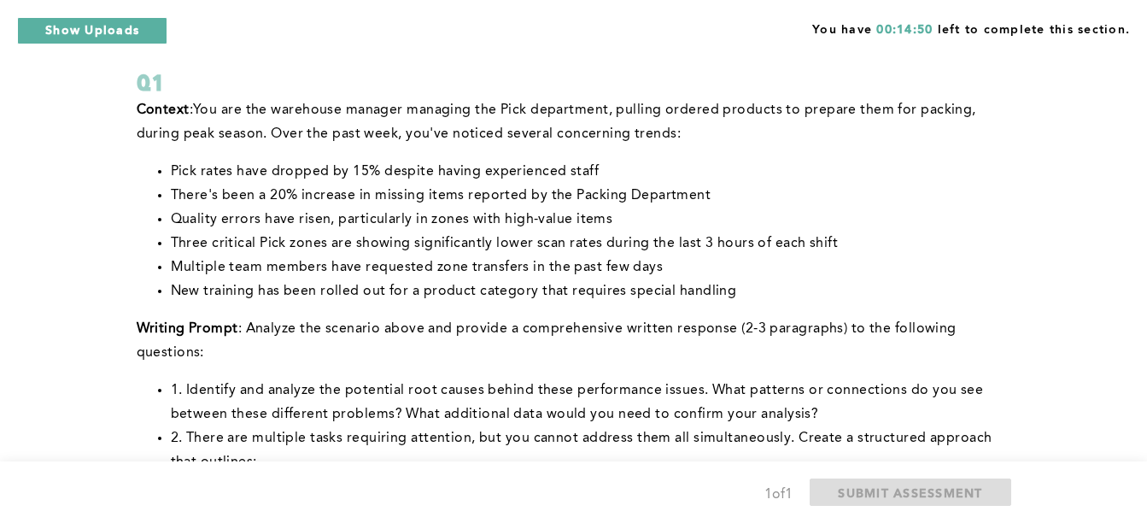
scroll to position [205, 0]
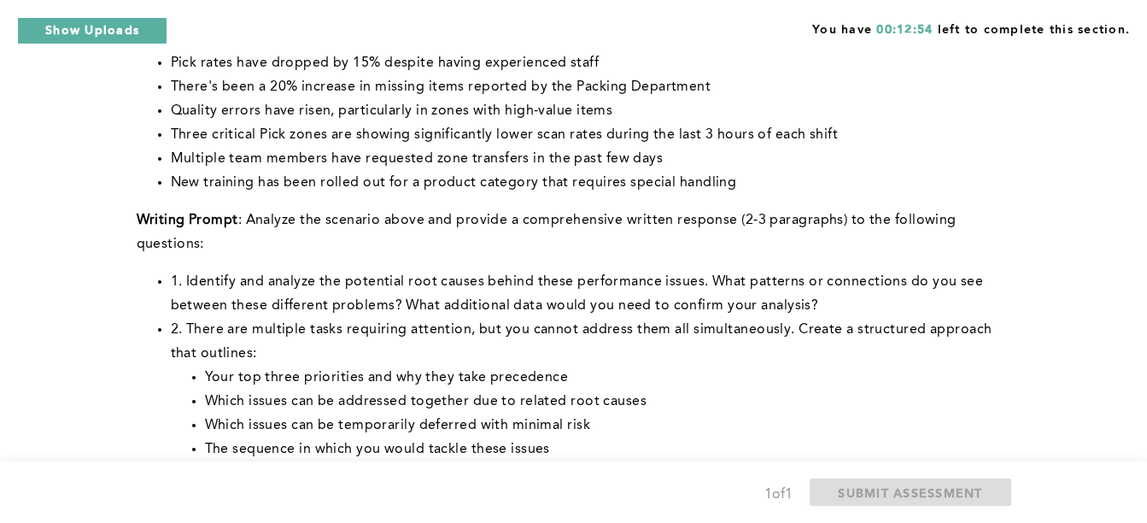
click at [501, 284] on span "1. Identify and analyze the potential root causes behind these performance issu…" at bounding box center [579, 294] width 817 height 38
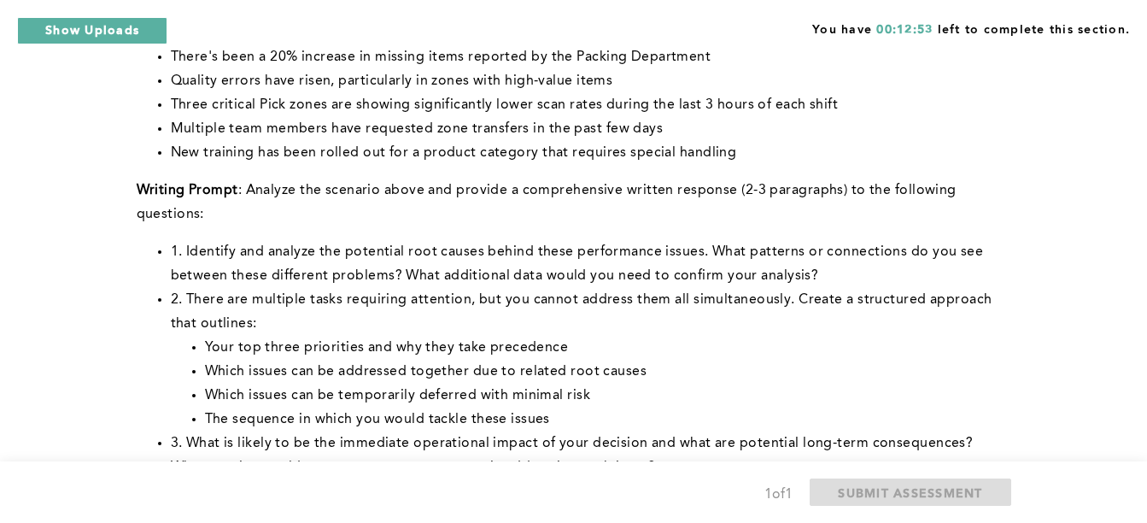
scroll to position [239, 0]
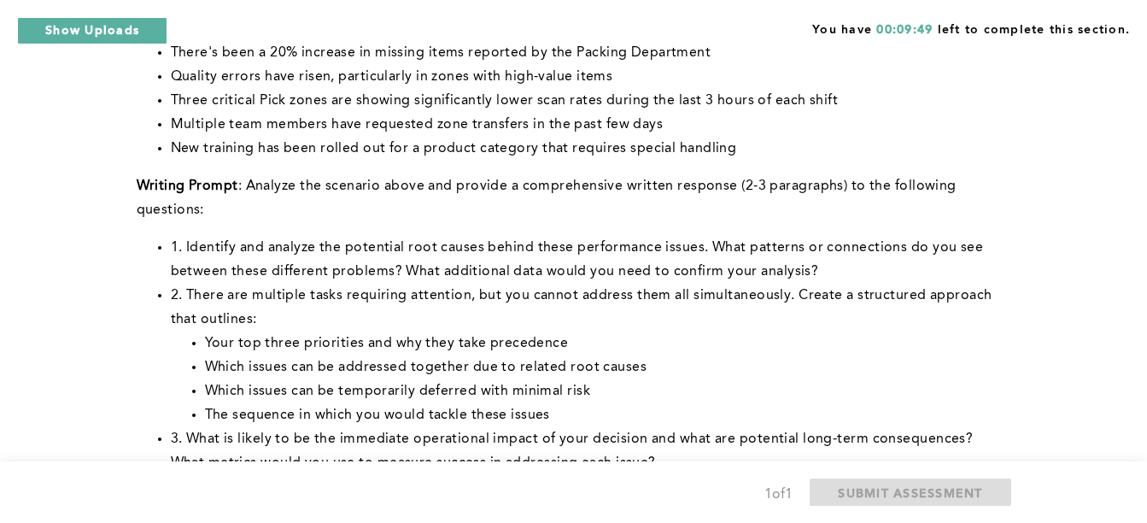
click at [706, 305] on li "2. There are multiple tasks requiring attention, but you cannot address them al…" at bounding box center [588, 308] width 834 height 48
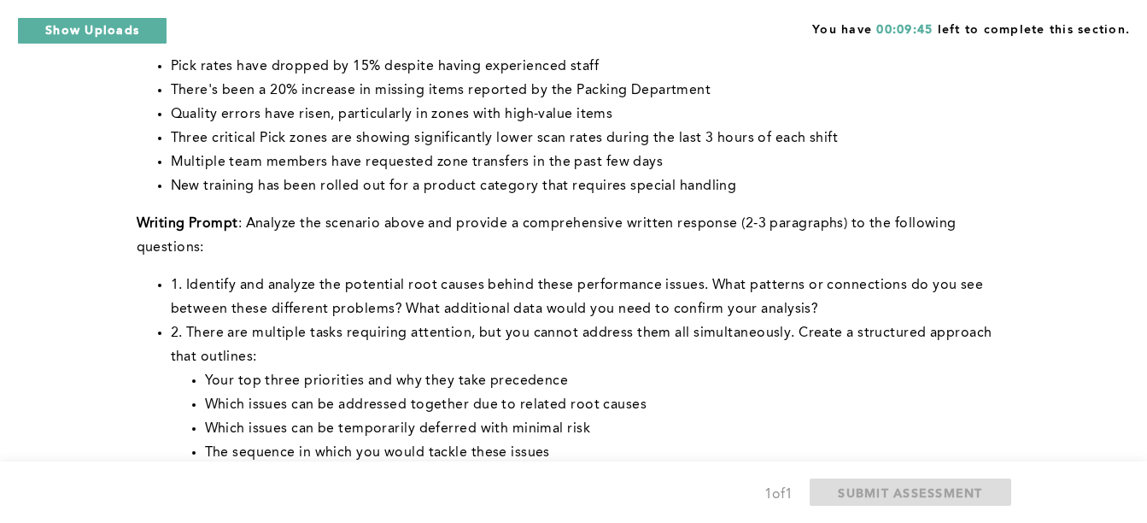
scroll to position [205, 0]
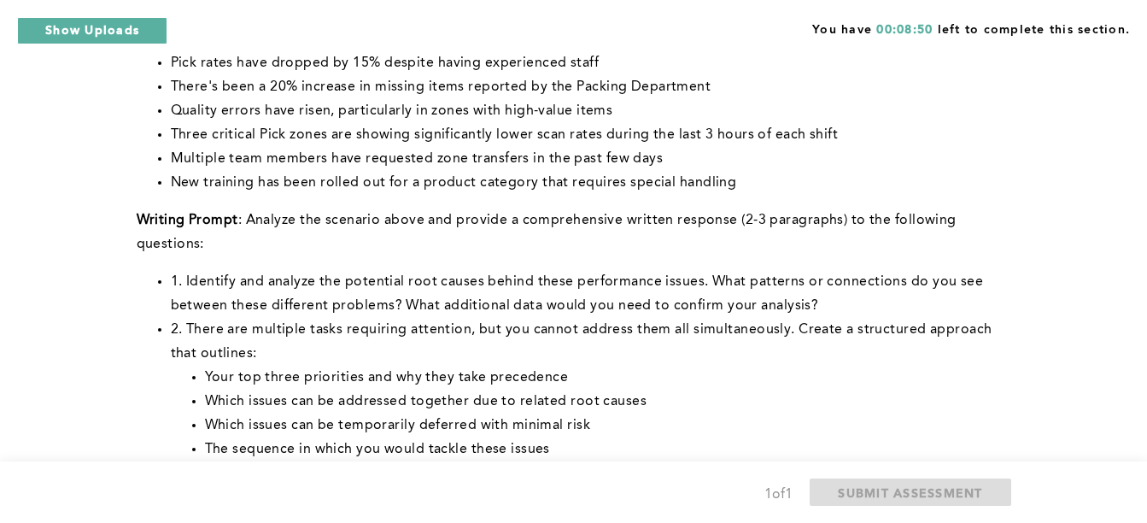
click at [347, 222] on span ": Analyze the scenario above and provide a comprehensive written response (2-3 …" at bounding box center [549, 233] width 824 height 38
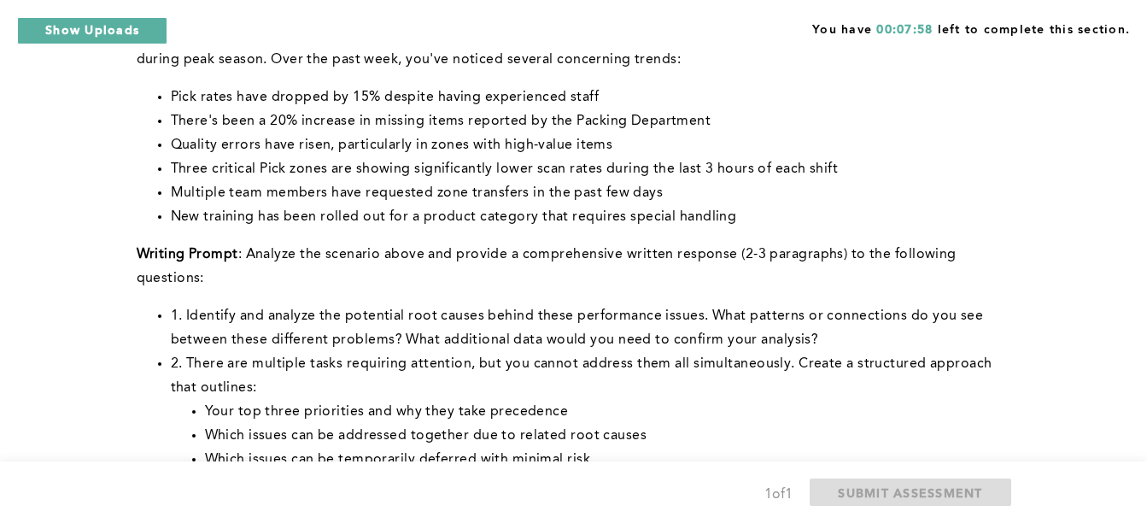
click at [561, 357] on span "2. There are multiple tasks requiring attention, but you cannot address them al…" at bounding box center [583, 376] width 825 height 38
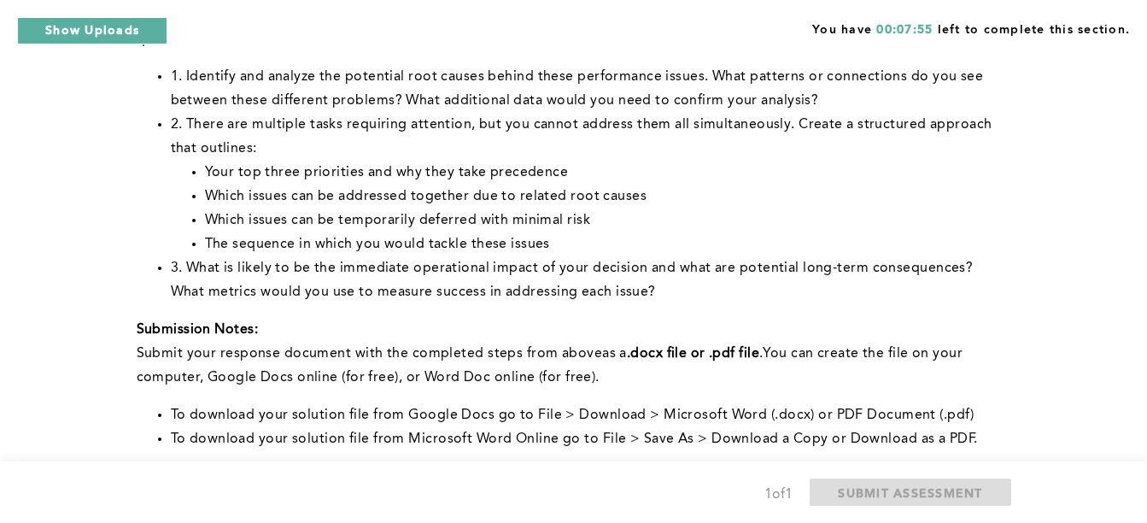
scroll to position [444, 0]
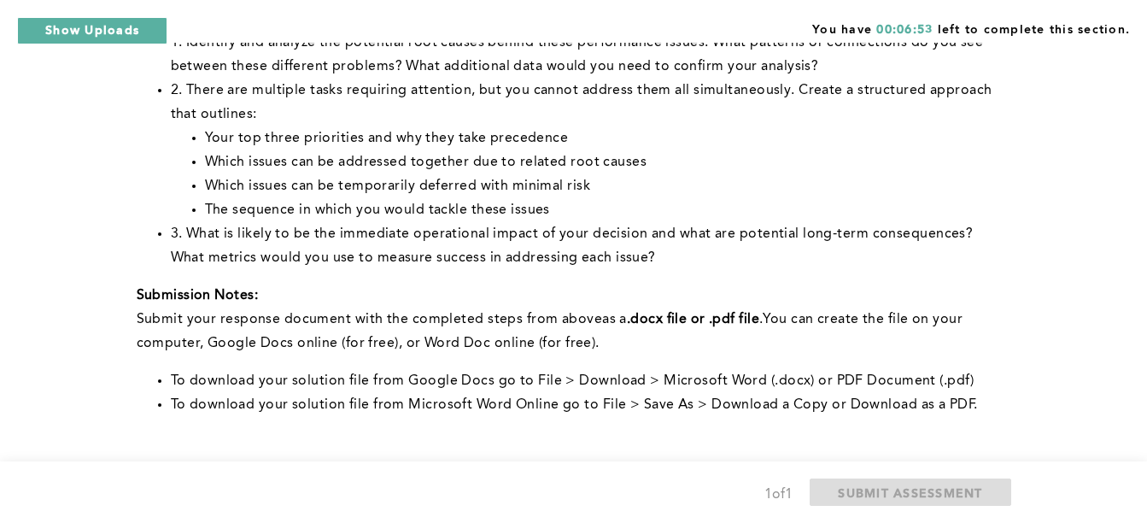
click at [572, 254] on span "3. What is likely to be the immediate operational impact of your decision and w…" at bounding box center [574, 246] width 806 height 38
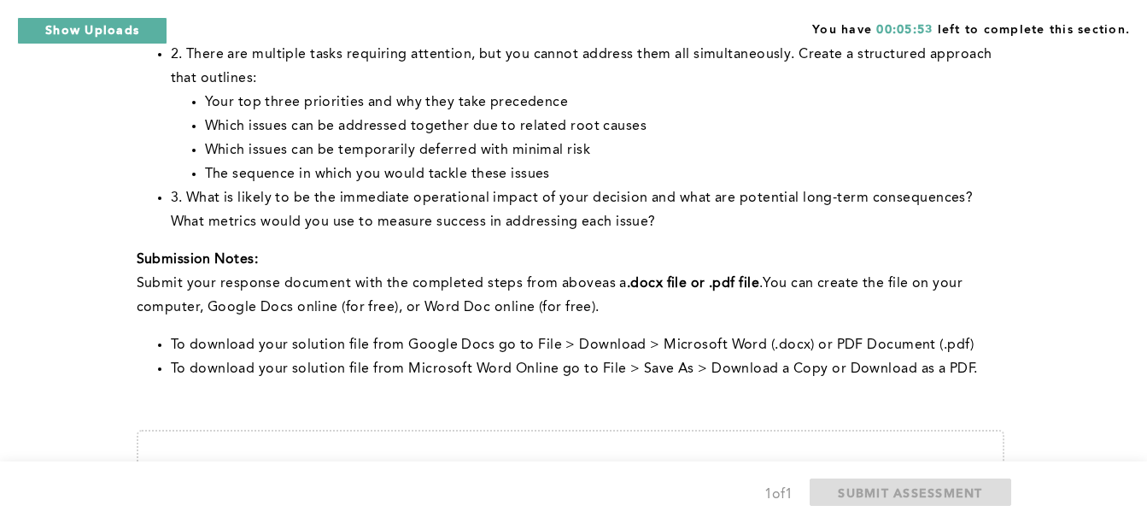
scroll to position [478, 0]
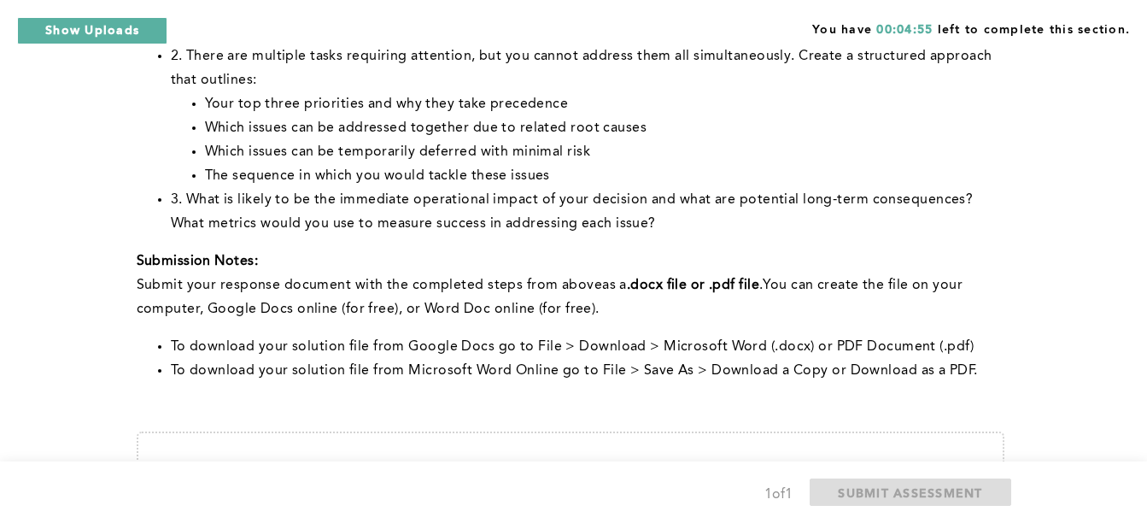
click at [673, 320] on p "﻿Submit your response document with the completed steps from above as a .docx f…" at bounding box center [571, 297] width 868 height 48
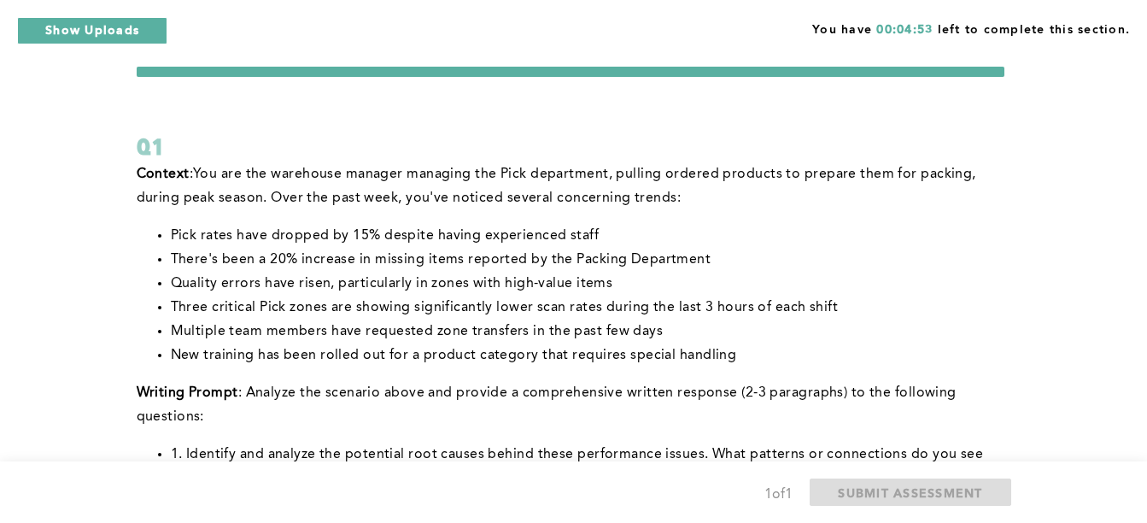
scroll to position [34, 0]
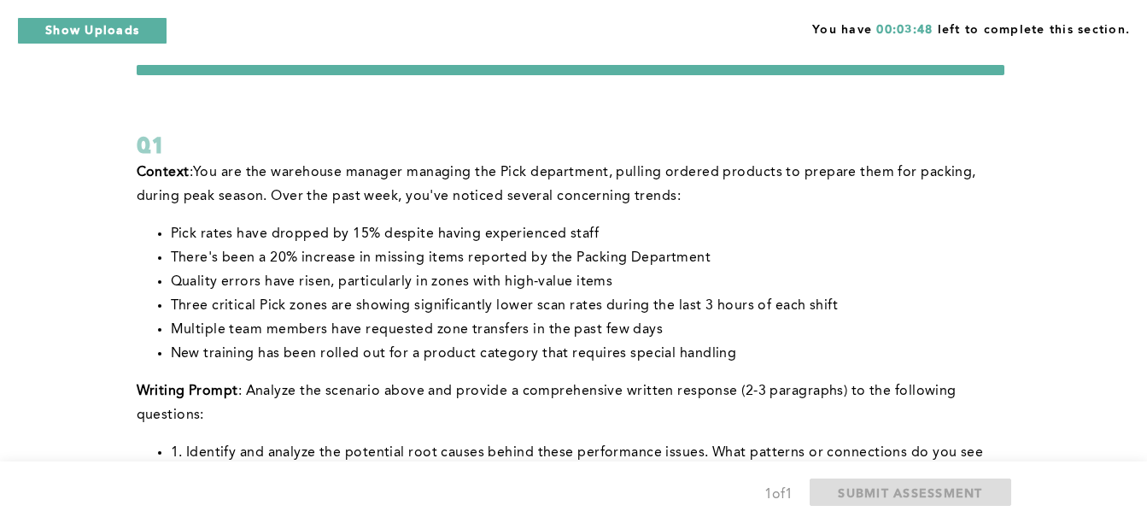
click at [705, 238] on li "Pick rates have dropped by 15% despite having experienced staff" at bounding box center [588, 234] width 834 height 24
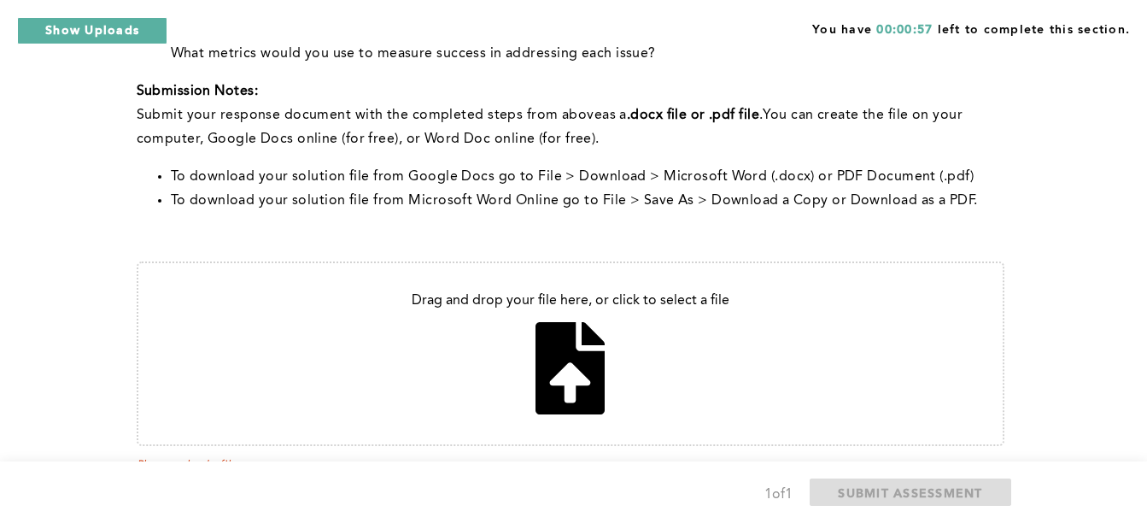
scroll to position [679, 0]
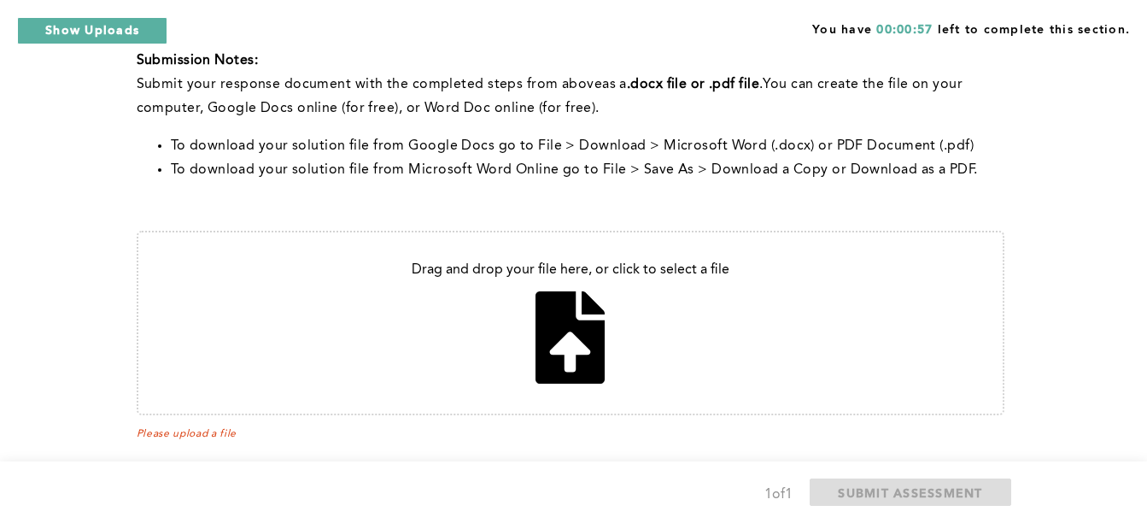
click at [579, 294] on input "file" at bounding box center [570, 322] width 864 height 181
type input "C:\fakepath\CorrelationOne Assessment.docx"
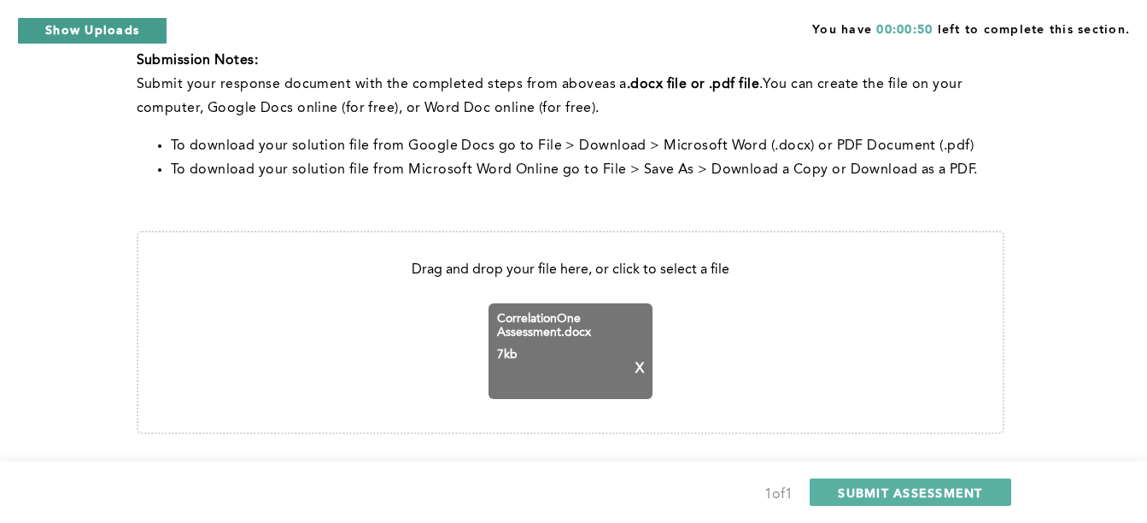
click at [148, 41] on button "Show Uploads" at bounding box center [92, 30] width 150 height 27
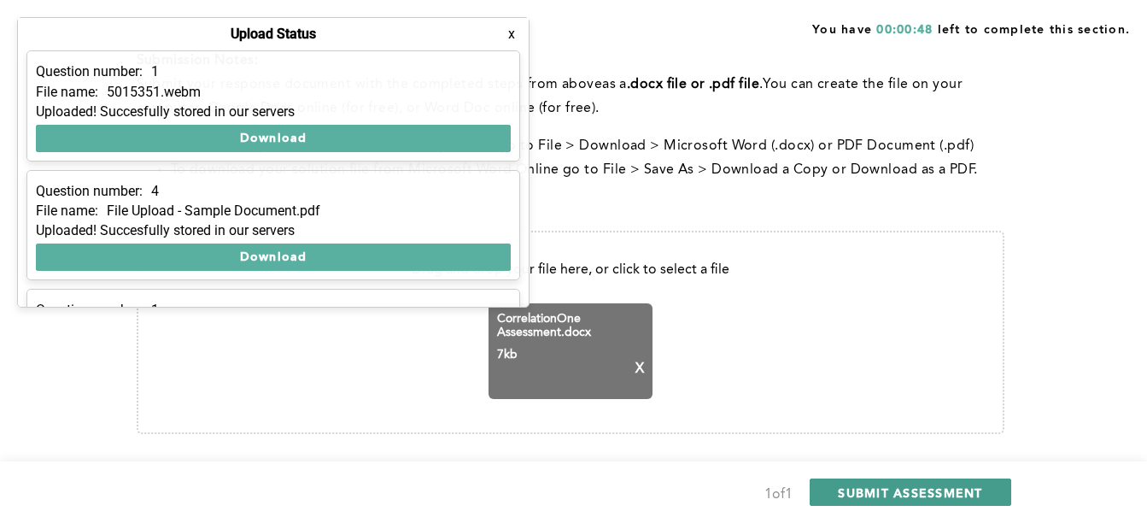
click at [888, 494] on span "SUBMIT ASSESSMENT" at bounding box center [910, 492] width 144 height 16
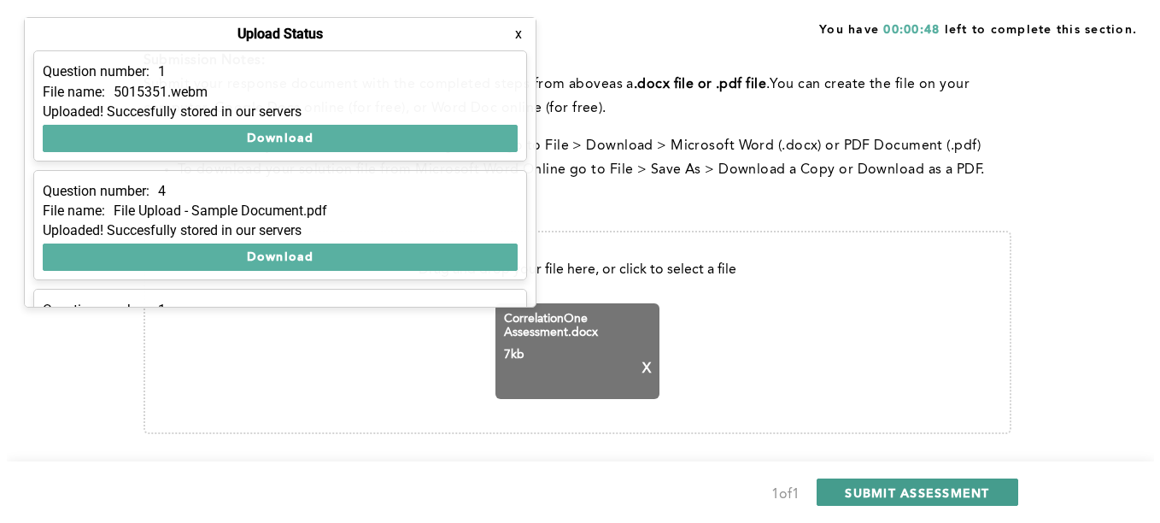
scroll to position [0, 0]
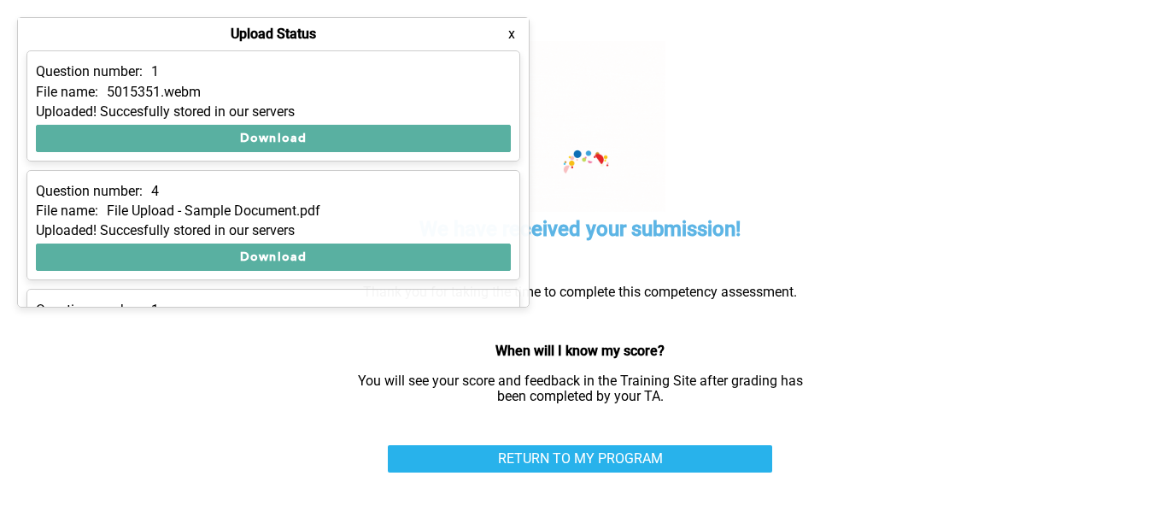
click at [511, 32] on button "x" at bounding box center [511, 34] width 17 height 17
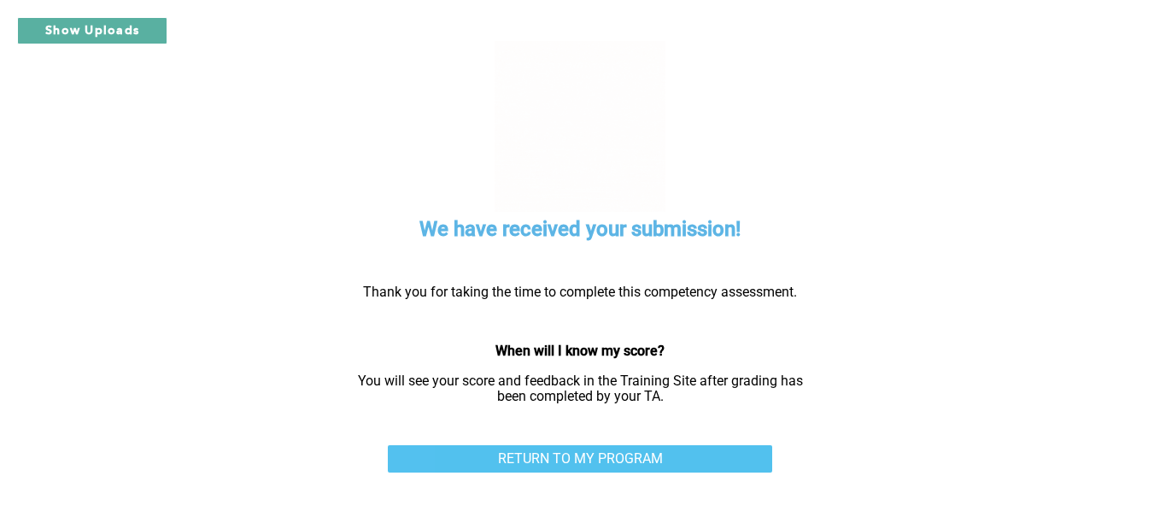
click at [571, 460] on link "RETURN TO MY PROGRAM" at bounding box center [580, 458] width 384 height 27
